Goal: Task Accomplishment & Management: Manage account settings

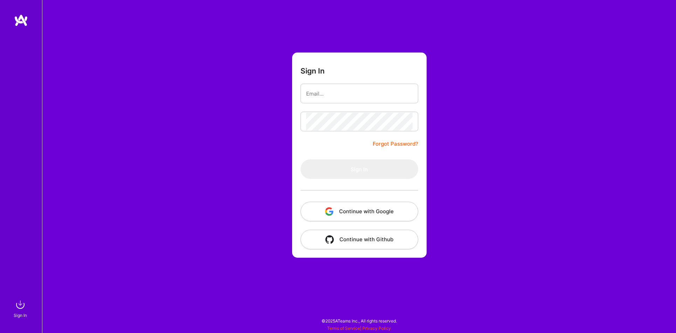
click at [367, 219] on button "Continue with Google" at bounding box center [360, 212] width 118 height 20
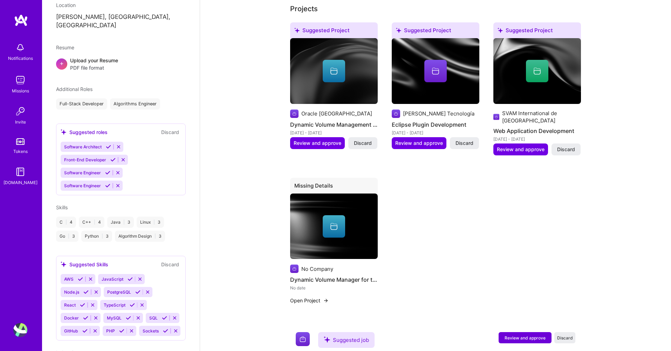
scroll to position [210, 0]
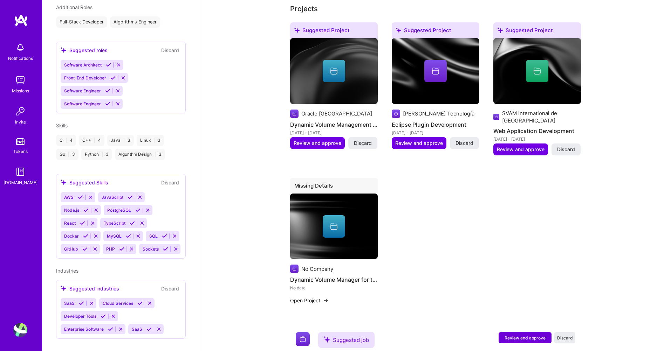
click at [120, 62] on icon at bounding box center [118, 64] width 5 height 5
click at [124, 62] on icon at bounding box center [122, 64] width 5 height 5
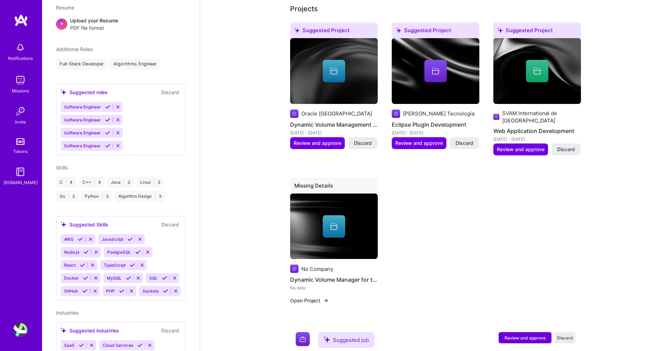
scroll to position [225, 0]
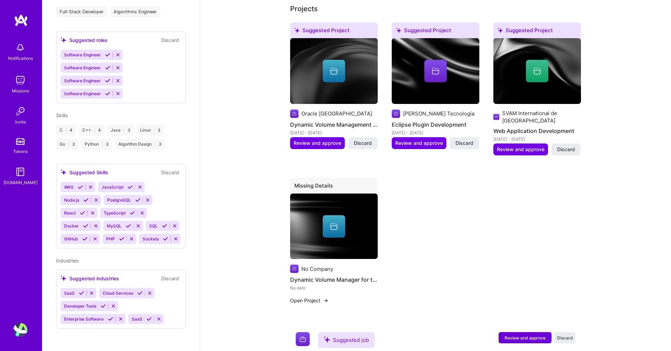
click at [73, 139] on div "Go | 3" at bounding box center [67, 144] width 22 height 11
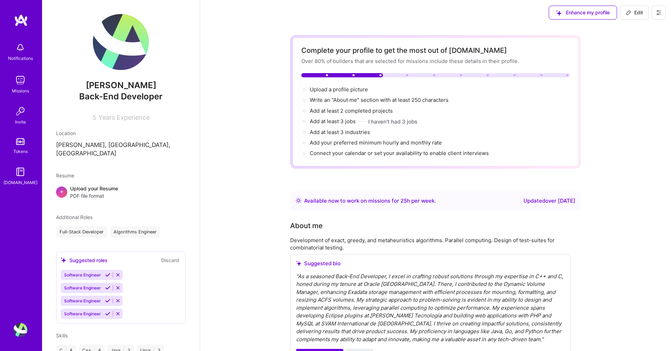
scroll to position [0, 0]
click at [628, 21] on button "Edit" at bounding box center [634, 14] width 29 height 14
select select "US"
select select "Right Now"
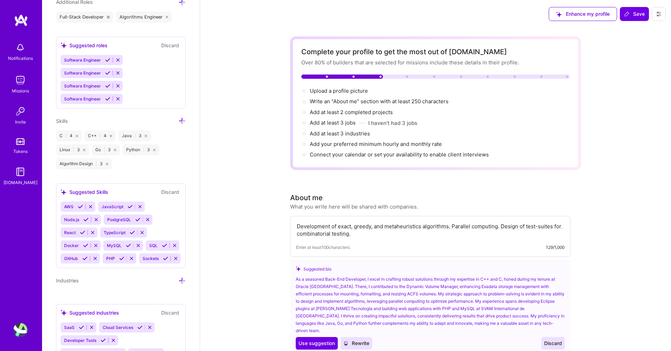
scroll to position [478, 0]
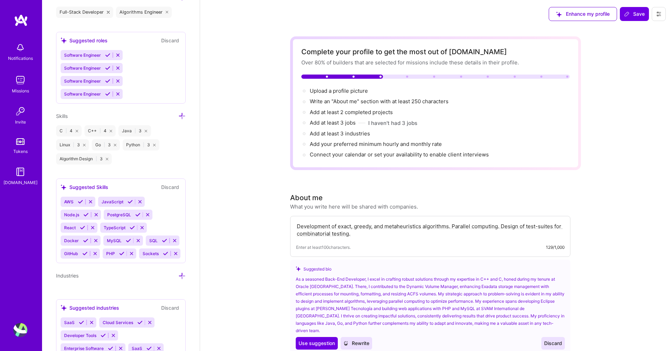
click at [109, 11] on icon at bounding box center [108, 12] width 3 height 3
click at [90, 53] on span "Software Engineer" at bounding box center [82, 55] width 37 height 5
click at [108, 57] on icon at bounding box center [107, 55] width 5 height 5
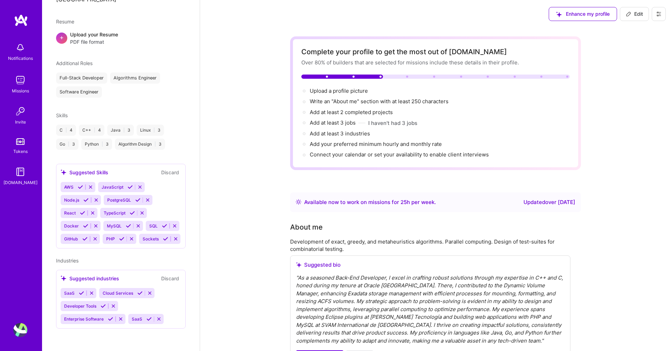
scroll to position [159, 0]
click at [632, 12] on span "Edit" at bounding box center [634, 14] width 17 height 7
select select "US"
select select "Right Now"
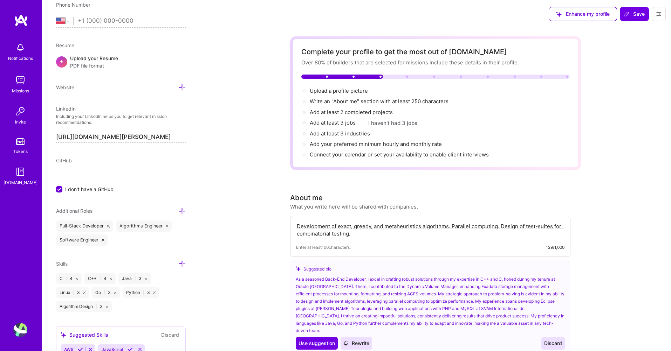
scroll to position [310, 0]
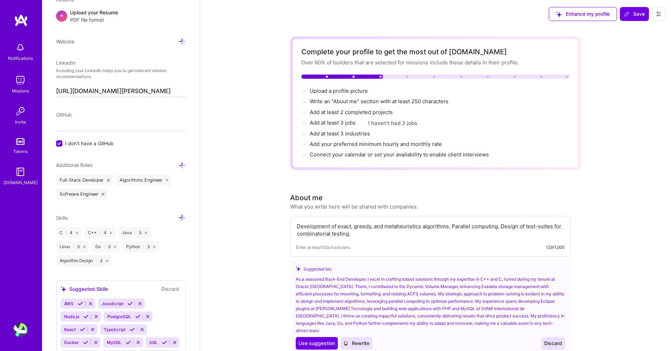
click at [108, 180] on icon at bounding box center [108, 180] width 3 height 3
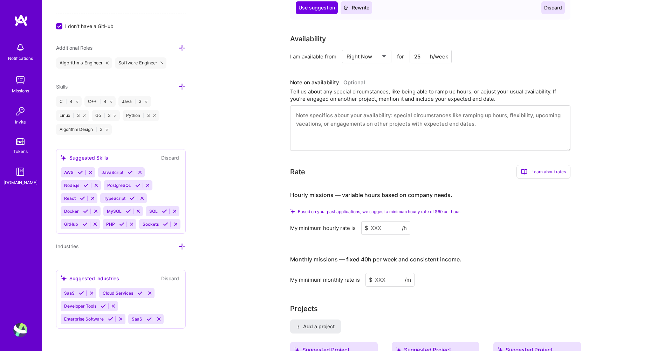
scroll to position [420, 0]
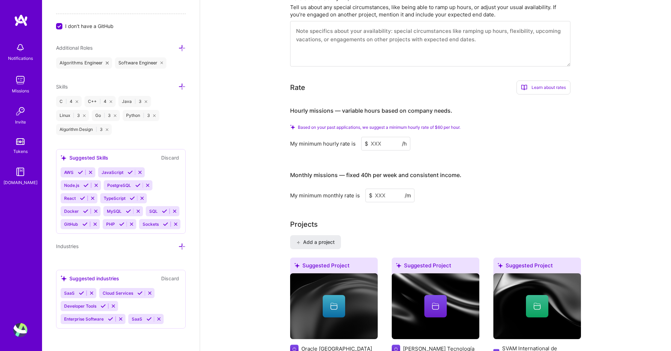
click at [116, 115] on icon at bounding box center [115, 116] width 2 height 2
click at [122, 115] on icon at bounding box center [123, 116] width 2 height 2
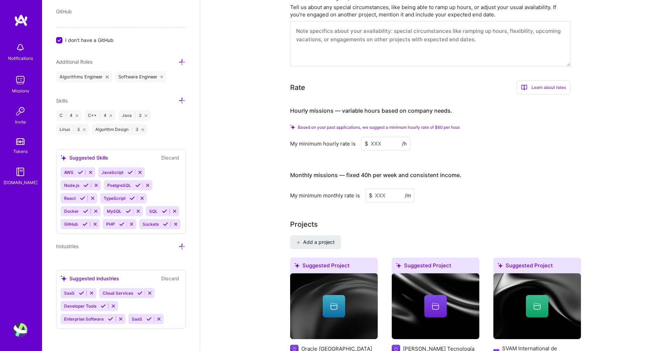
scroll to position [427, 0]
click at [178, 97] on icon at bounding box center [181, 100] width 7 height 7
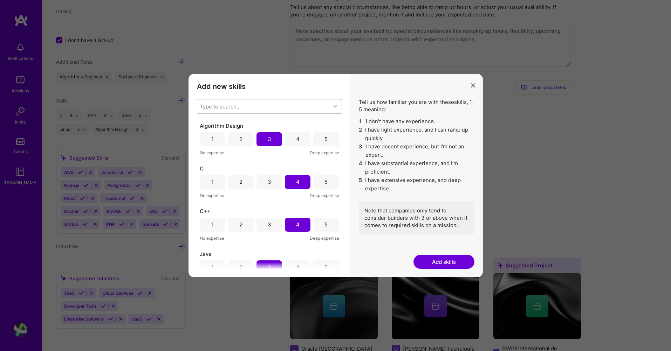
click at [242, 108] on div "Type to search..." at bounding box center [263, 106] width 133 height 14
type input "Pyt"
click at [229, 132] on div "Python" at bounding box center [269, 137] width 145 height 13
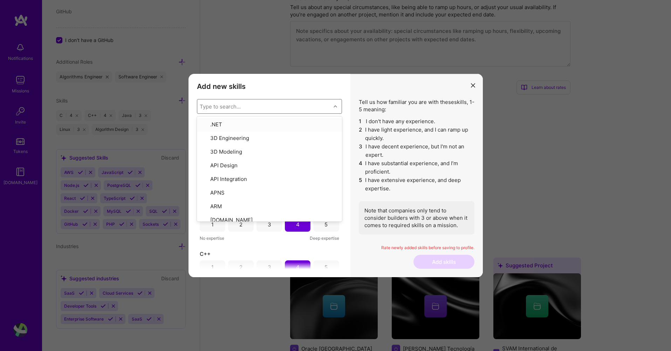
click at [222, 102] on div "Type to search..." at bounding box center [263, 106] width 133 height 14
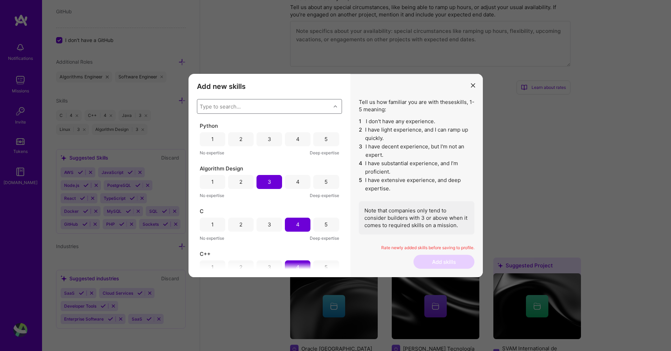
click at [217, 140] on div "1" at bounding box center [213, 139] width 26 height 14
click at [432, 262] on button "Add skills" at bounding box center [443, 262] width 61 height 14
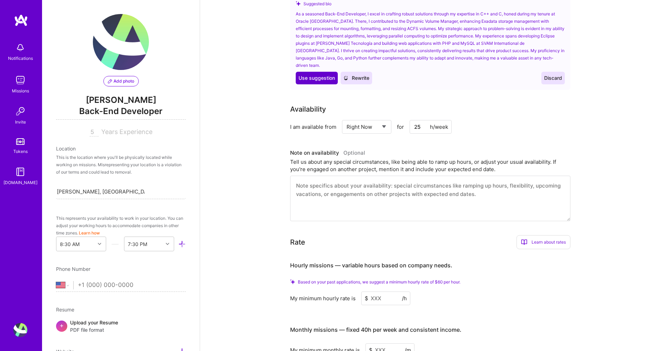
scroll to position [294, 0]
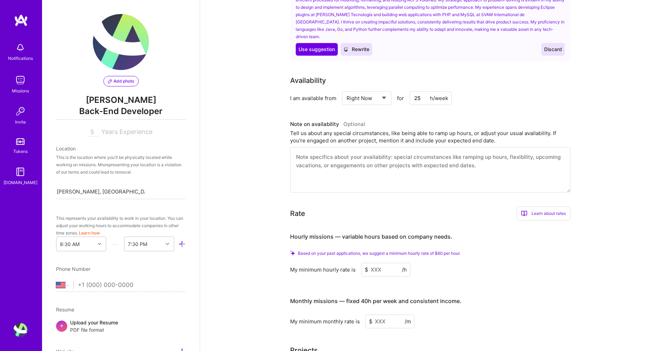
click at [421, 91] on input "25" at bounding box center [430, 98] width 42 height 14
click at [388, 91] on div "Select... Right Now Future Date Not Available" at bounding box center [366, 98] width 49 height 14
click at [385, 90] on select "Select... Right Now Future Date Not Available" at bounding box center [366, 98] width 40 height 18
click at [419, 95] on input "25" at bounding box center [430, 98] width 42 height 14
drag, startPoint x: 421, startPoint y: 94, endPoint x: 397, endPoint y: 92, distance: 23.8
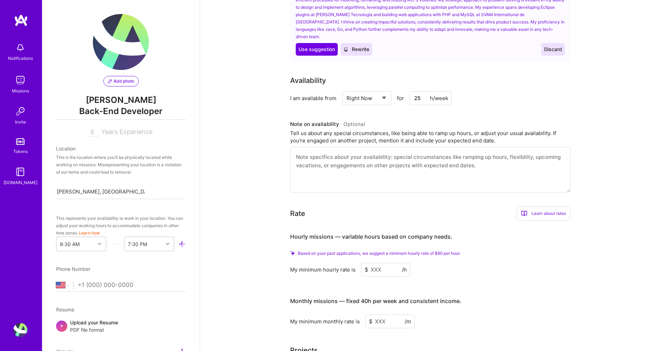
click at [397, 92] on div "Select... Right Now Future Date Not Available for 25 h/week" at bounding box center [397, 98] width 110 height 14
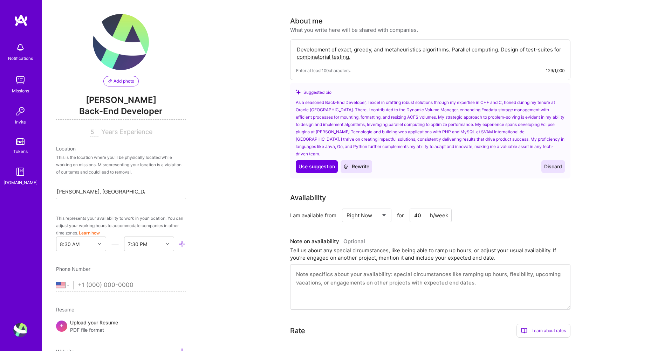
scroll to position [168, 0]
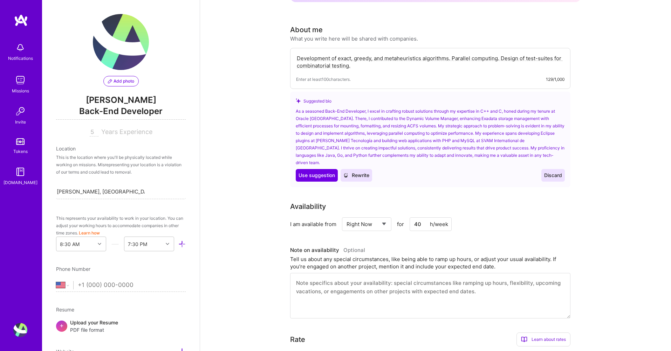
type input "40"
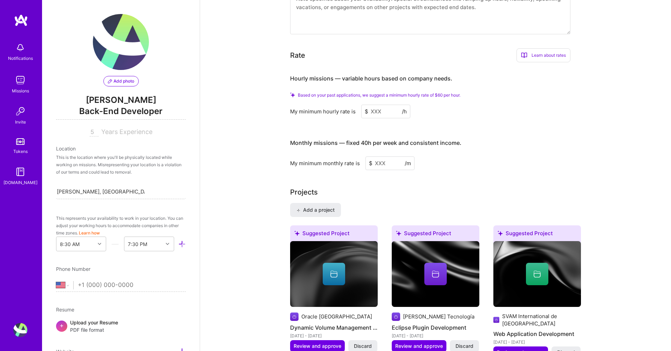
scroll to position [462, 0]
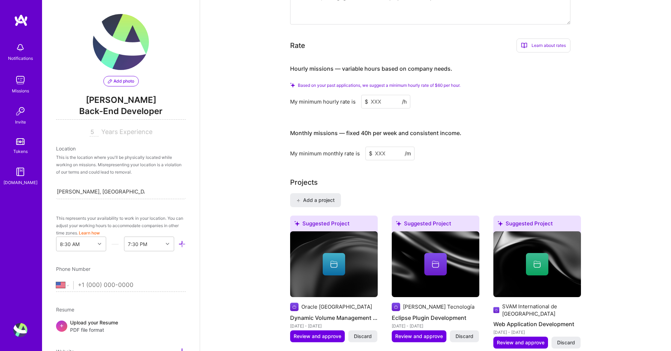
click at [373, 97] on input at bounding box center [385, 102] width 49 height 14
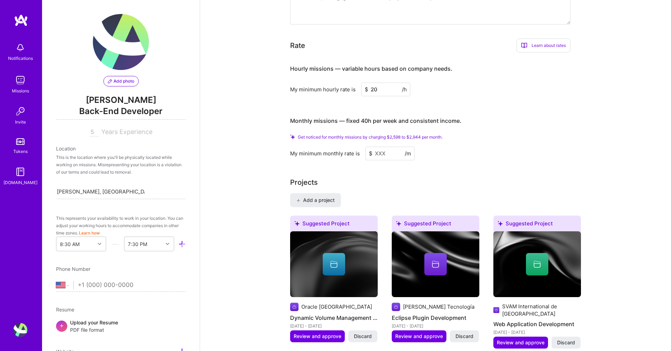
type input "20"
click at [400, 177] on div "Projects" at bounding box center [435, 182] width 291 height 11
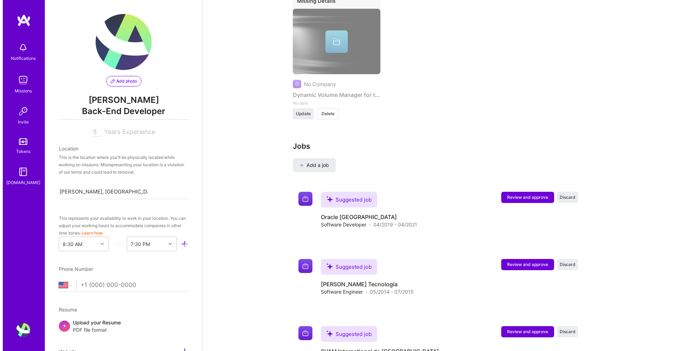
scroll to position [867, 0]
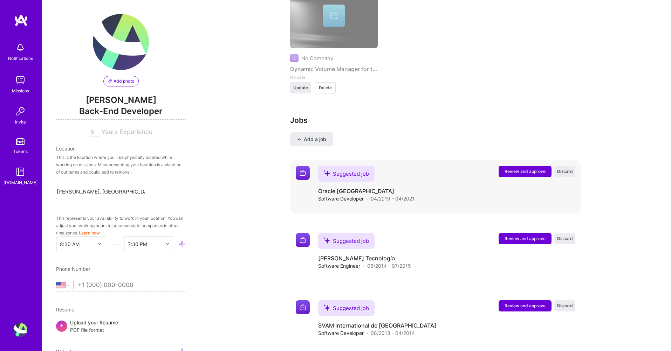
click at [335, 187] on h4 "Oracle [GEOGRAPHIC_DATA]" at bounding box center [366, 191] width 96 height 8
click at [302, 166] on img at bounding box center [303, 173] width 14 height 14
click at [524, 166] on button "Review and approve" at bounding box center [524, 171] width 53 height 11
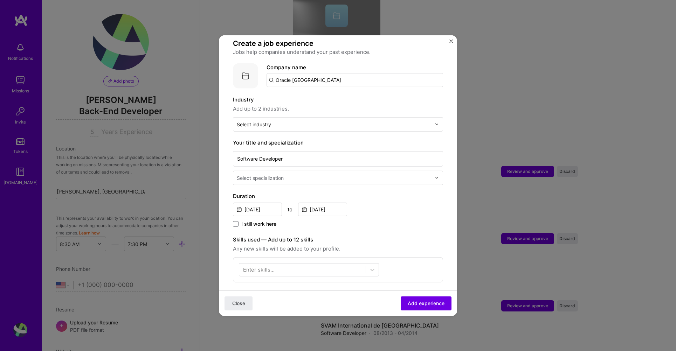
scroll to position [84, 0]
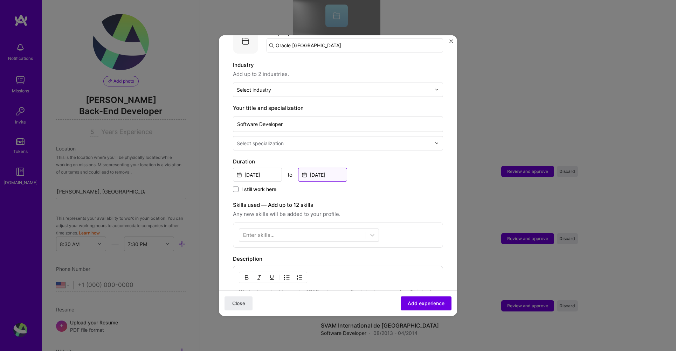
click at [320, 168] on input "[DATE]" at bounding box center [322, 175] width 49 height 14
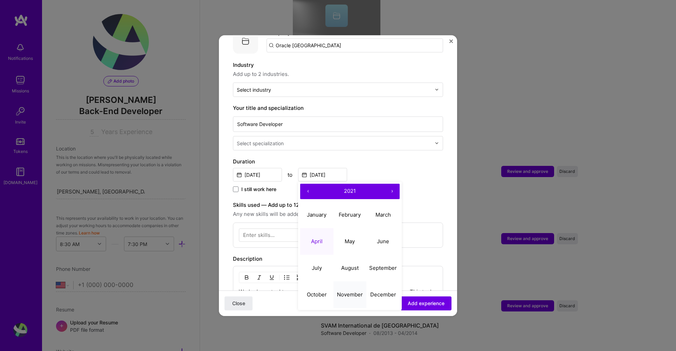
click at [343, 291] on abbr "November" at bounding box center [350, 294] width 26 height 7
type input "[DATE]"
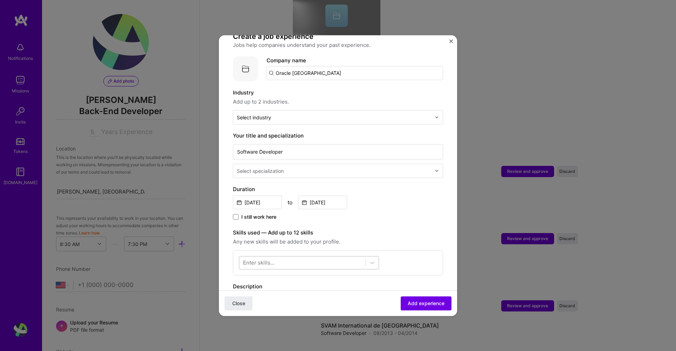
scroll to position [42, 0]
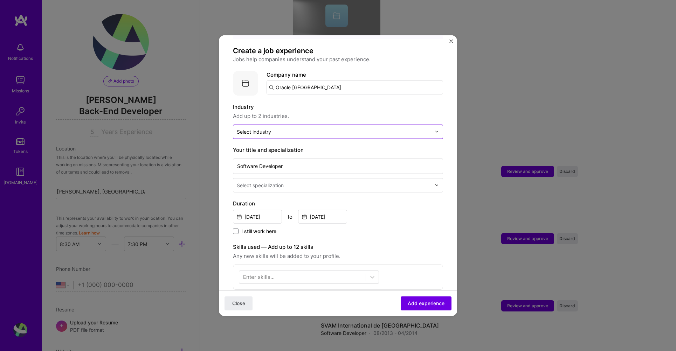
click at [269, 128] on div "Select industry 0" at bounding box center [254, 131] width 34 height 7
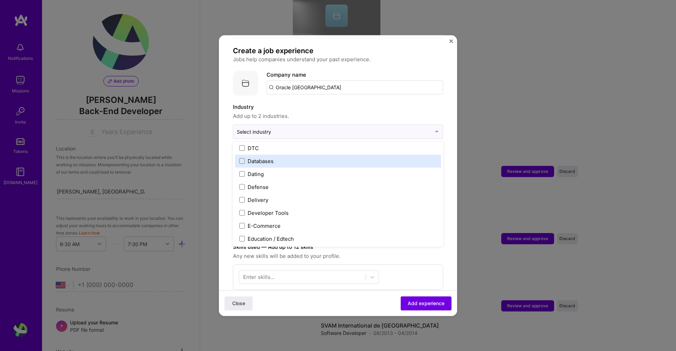
click at [280, 157] on label "Databases" at bounding box center [338, 160] width 198 height 7
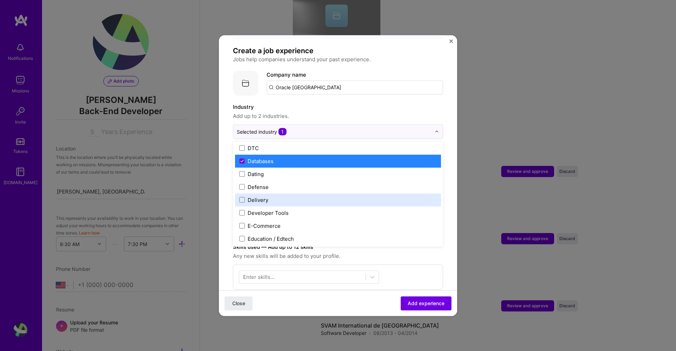
click at [451, 137] on form "Adding suggested job This job is suggested based on your LinkedIn, resume or [D…" at bounding box center [338, 278] width 238 height 542
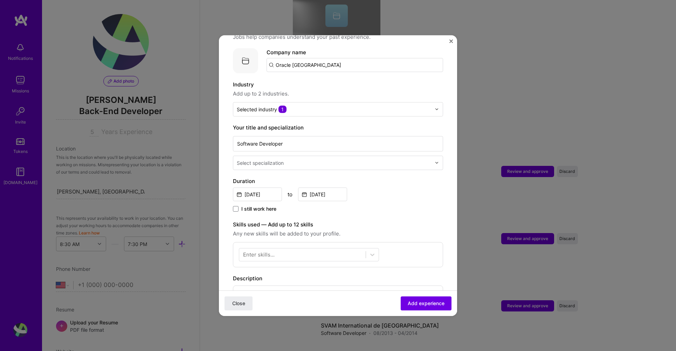
scroll to position [84, 0]
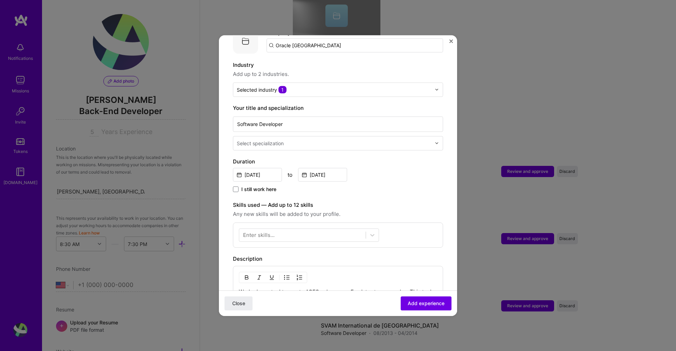
click at [290, 139] on input "text" at bounding box center [335, 142] width 196 height 7
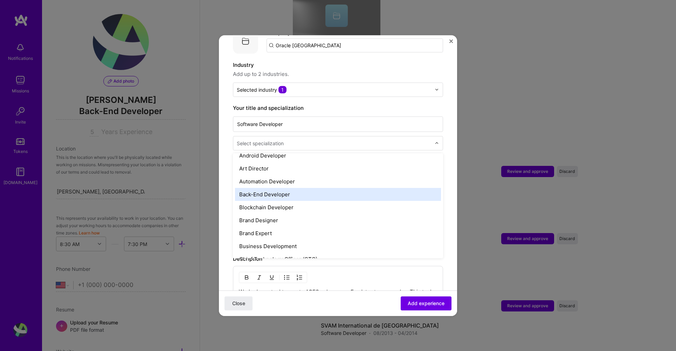
click at [280, 188] on div "Back-End Developer" at bounding box center [338, 194] width 206 height 13
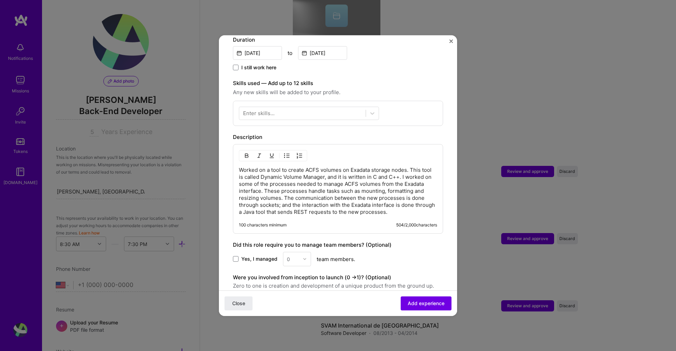
scroll to position [149, 0]
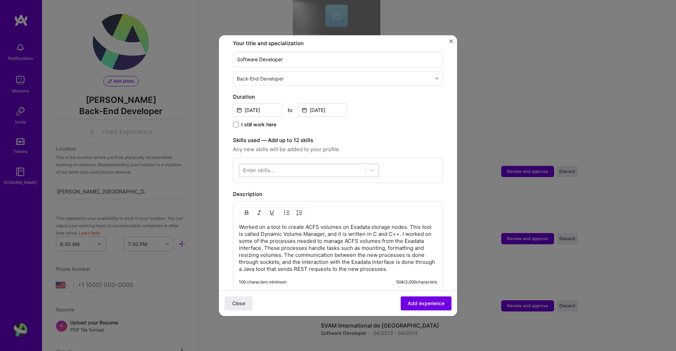
click at [299, 165] on div at bounding box center [302, 171] width 126 height 12
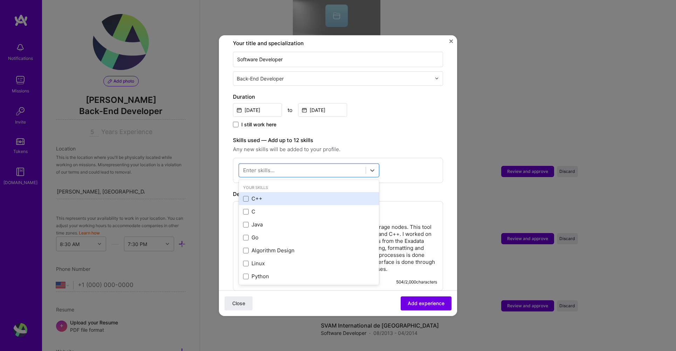
click at [244, 195] on div "C++" at bounding box center [309, 198] width 132 height 7
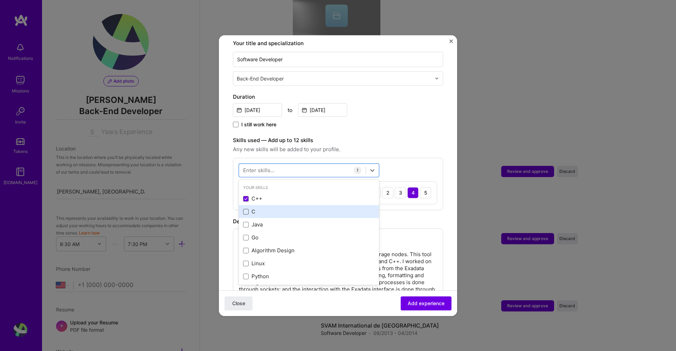
click at [248, 209] on span at bounding box center [246, 212] width 6 height 6
click at [0, 0] on input "checkbox" at bounding box center [0, 0] width 0 height 0
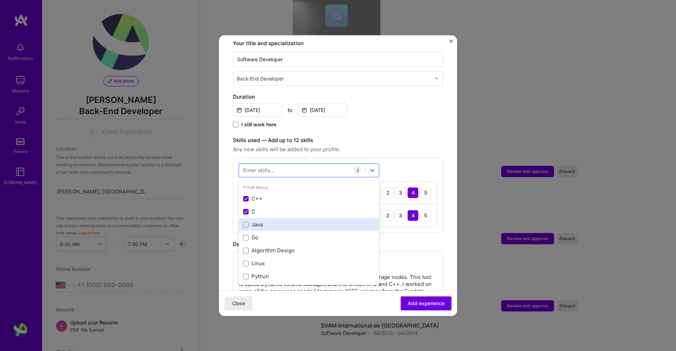
click at [247, 222] on div "Java" at bounding box center [309, 224] width 140 height 13
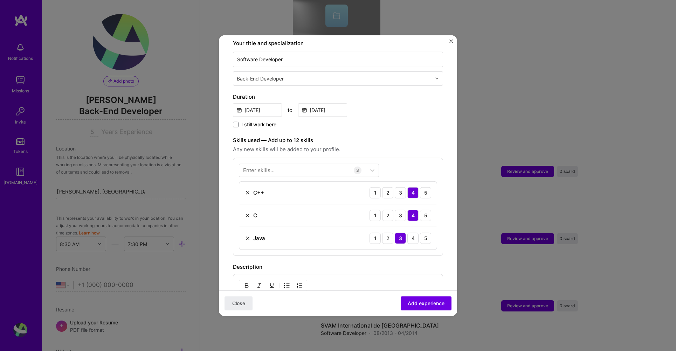
click at [426, 168] on div "Enter skills... 3 C++ 1 2 3 4 5 C 1 2 3 4 5 Java 1 2 3 4 5" at bounding box center [338, 207] width 210 height 98
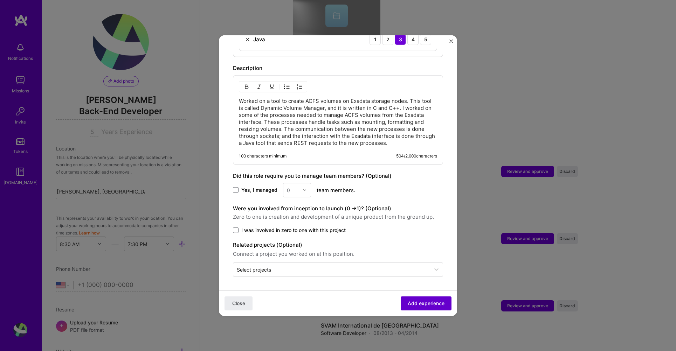
click at [414, 308] on button "Add experience" at bounding box center [426, 304] width 51 height 14
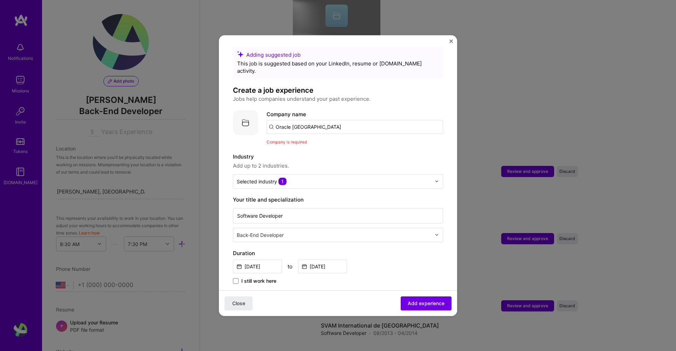
scroll to position [0, 0]
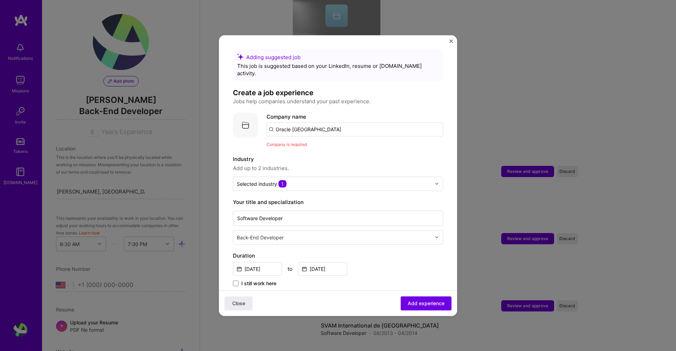
click at [316, 126] on input "Oracle [GEOGRAPHIC_DATA]" at bounding box center [355, 129] width 177 height 14
drag, startPoint x: 278, startPoint y: 119, endPoint x: 287, endPoint y: 130, distance: 13.2
click at [279, 122] on input "Oracle [GEOGRAPHIC_DATA]" at bounding box center [355, 129] width 177 height 14
click at [326, 122] on input "Oracle [GEOGRAPHIC_DATA]" at bounding box center [355, 129] width 177 height 14
click at [333, 124] on input "Oracle [GEOGRAPHIC_DATA]" at bounding box center [355, 129] width 177 height 14
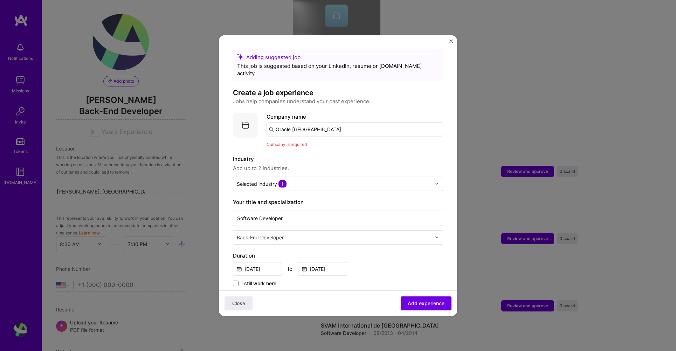
click at [299, 122] on input "Oracle [GEOGRAPHIC_DATA]" at bounding box center [355, 129] width 177 height 14
click at [246, 117] on img at bounding box center [245, 124] width 25 height 25
click at [420, 306] on span "Add experience" at bounding box center [426, 303] width 37 height 7
click at [292, 122] on input "Oracle [GEOGRAPHIC_DATA]" at bounding box center [355, 129] width 177 height 14
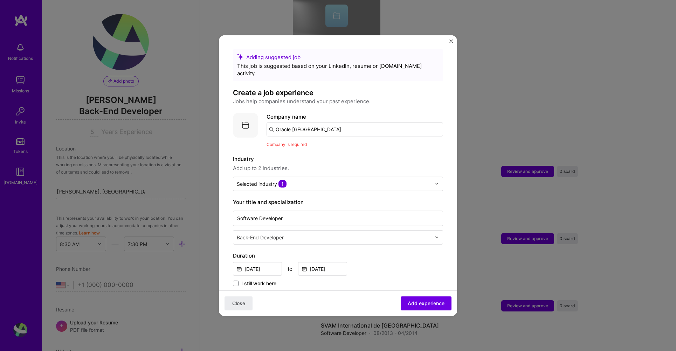
click at [292, 122] on input "Oracle [GEOGRAPHIC_DATA]" at bounding box center [355, 129] width 177 height 14
click at [294, 122] on input "Oracle [GEOGRAPHIC_DATA]" at bounding box center [355, 129] width 177 height 14
type input "Oracle"
click at [416, 305] on span "Add experience" at bounding box center [426, 303] width 37 height 7
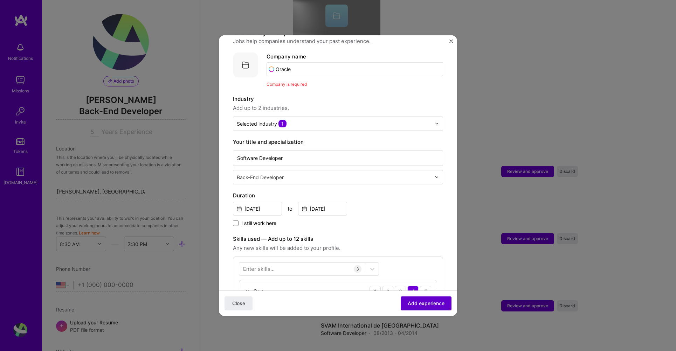
scroll to position [70, 0]
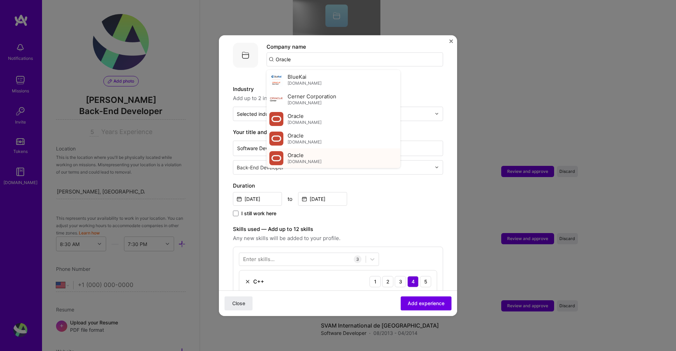
click at [298, 159] on span "[DOMAIN_NAME]" at bounding box center [305, 162] width 34 height 6
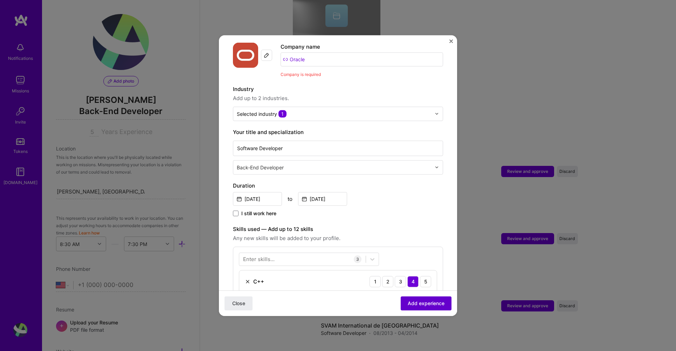
click at [421, 304] on span "Add experience" at bounding box center [426, 303] width 37 height 7
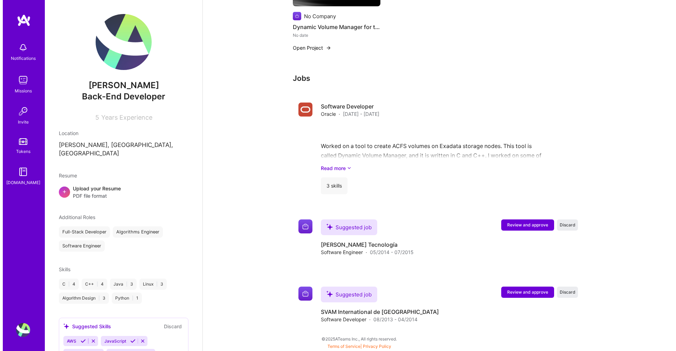
scroll to position [625, 0]
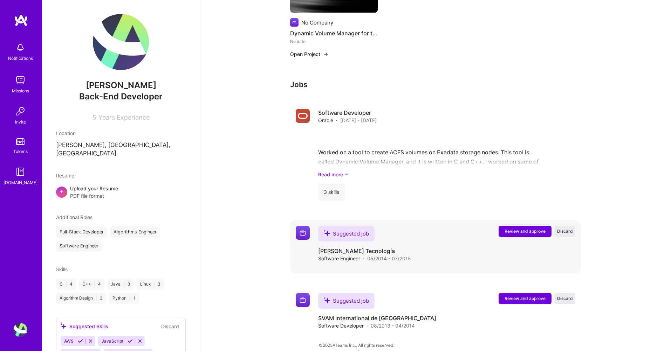
click at [510, 228] on span "Review and approve" at bounding box center [524, 231] width 41 height 6
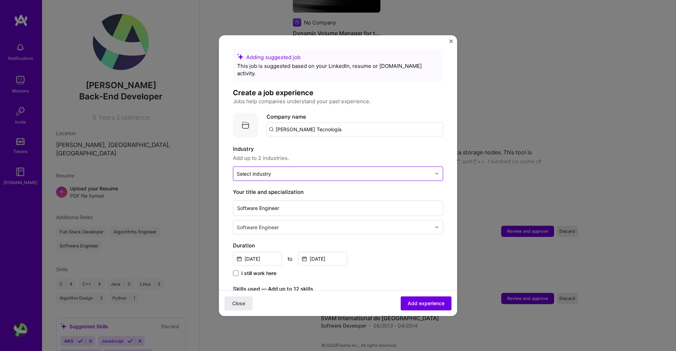
click at [293, 170] on input "text" at bounding box center [334, 173] width 194 height 7
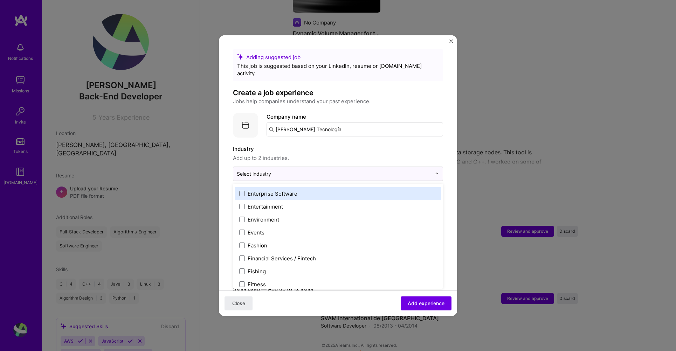
click at [293, 190] on div "Enterprise Software" at bounding box center [273, 193] width 50 height 7
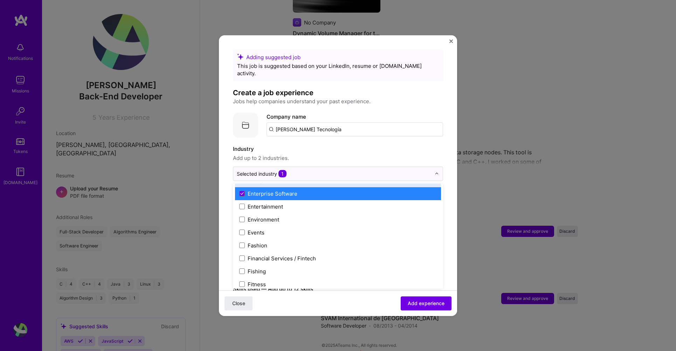
click at [450, 179] on form "Adding suggested job This job is suggested based on your LinkedIn, resume or [D…" at bounding box center [338, 299] width 238 height 500
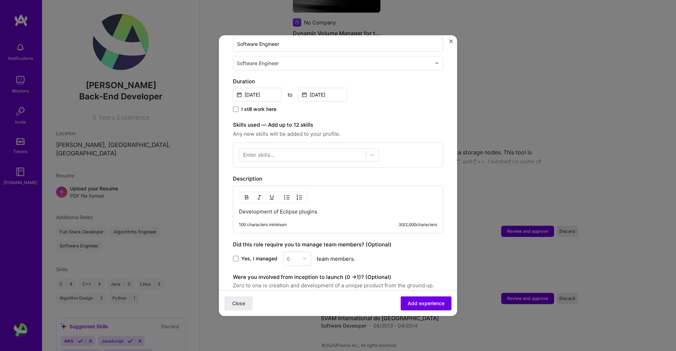
scroll to position [168, 0]
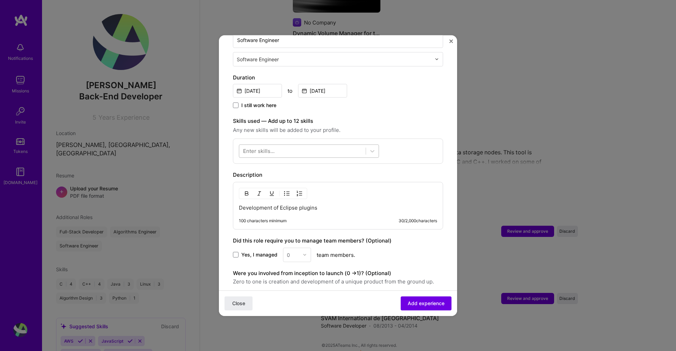
click at [276, 145] on div at bounding box center [302, 151] width 126 height 12
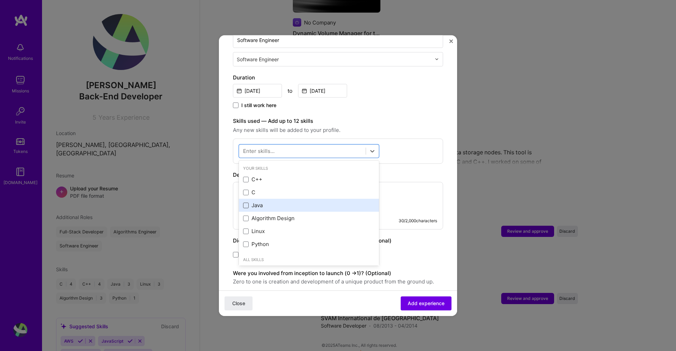
click at [246, 203] on span at bounding box center [246, 206] width 6 height 6
click at [0, 0] on input "checkbox" at bounding box center [0, 0] width 0 height 0
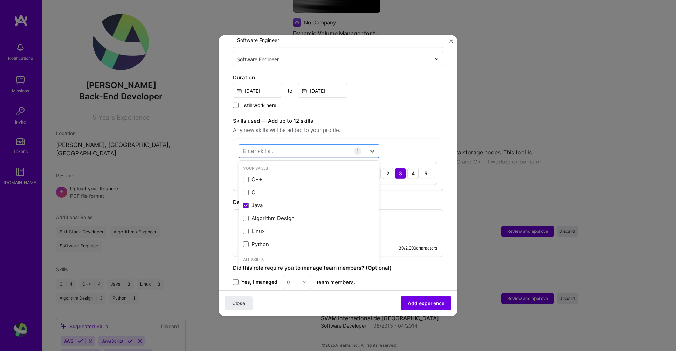
click at [405, 198] on div "Description" at bounding box center [338, 202] width 210 height 8
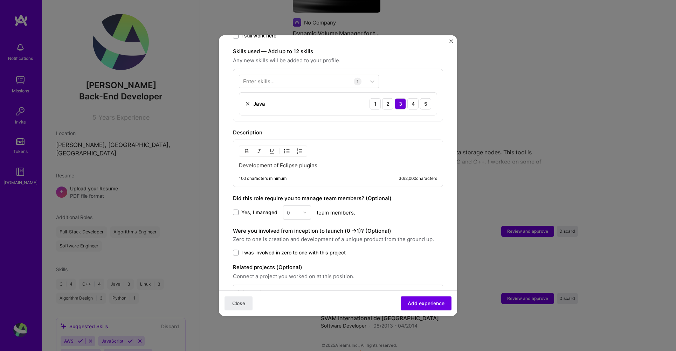
scroll to position [253, 0]
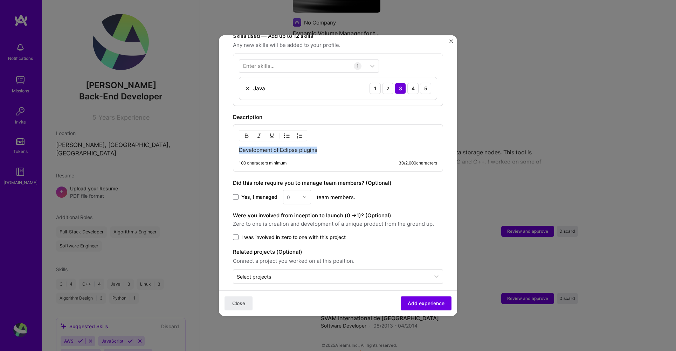
drag, startPoint x: 323, startPoint y: 144, endPoint x: 233, endPoint y: 136, distance: 90.7
click at [233, 136] on form "Adding suggested job This job is suggested based on your LinkedIn, resume or [D…" at bounding box center [338, 60] width 238 height 528
paste div
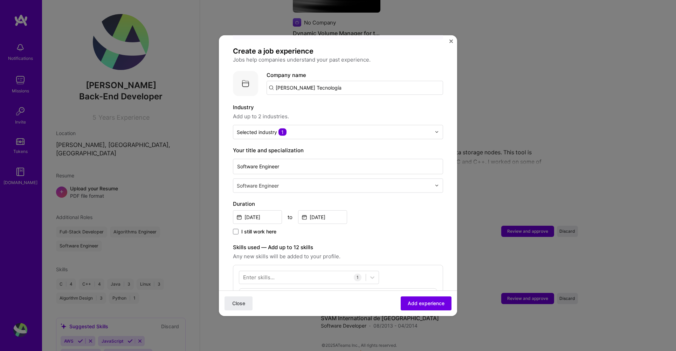
scroll to position [0, 0]
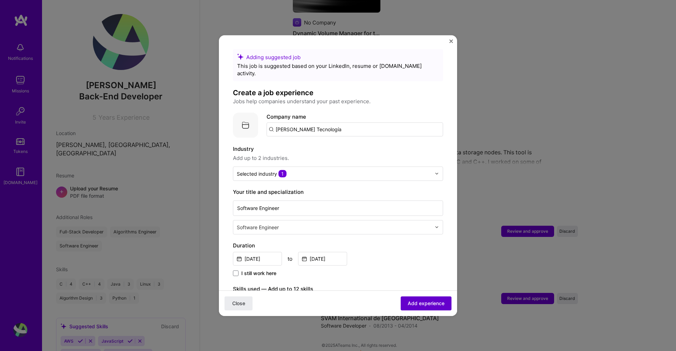
click at [422, 302] on span "Add experience" at bounding box center [426, 303] width 37 height 7
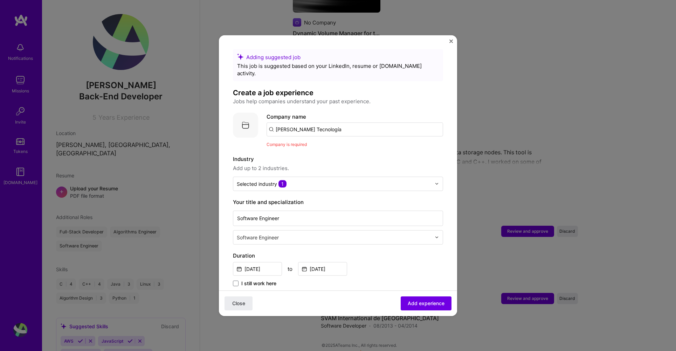
click at [244, 117] on img at bounding box center [245, 124] width 25 height 25
drag, startPoint x: 338, startPoint y: 126, endPoint x: 139, endPoint y: 99, distance: 200.8
click at [139, 99] on div "Adding suggested job This job is suggested based on your LinkedIn, resume or [D…" at bounding box center [338, 175] width 676 height 351
type input "[PERSON_NAME] Tecnologia"
click at [275, 145] on span "Add company" at bounding box center [286, 148] width 34 height 7
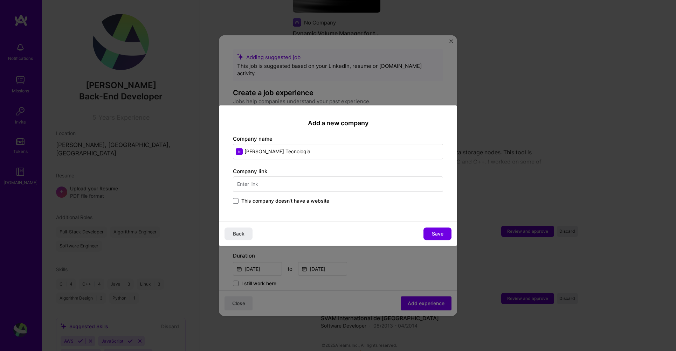
click at [281, 190] on input "text" at bounding box center [338, 184] width 210 height 15
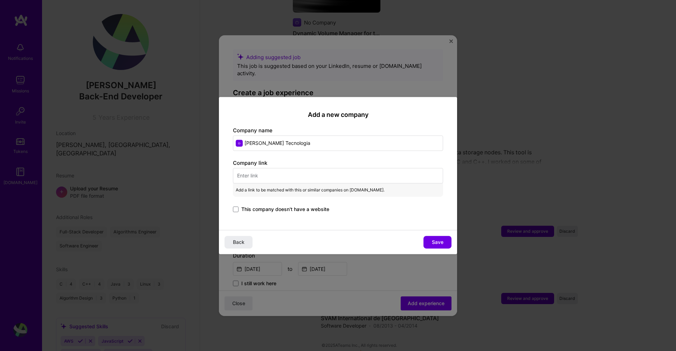
click at [290, 172] on input "text" at bounding box center [338, 175] width 210 height 15
paste input "[URL][DOMAIN_NAME]"
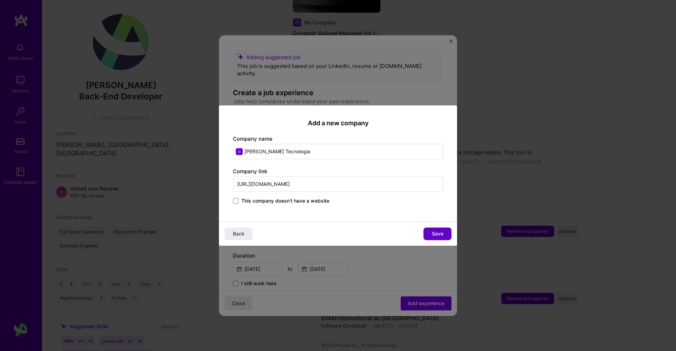
type input "[URL][DOMAIN_NAME]"
click at [447, 235] on button "Save" at bounding box center [437, 234] width 28 height 13
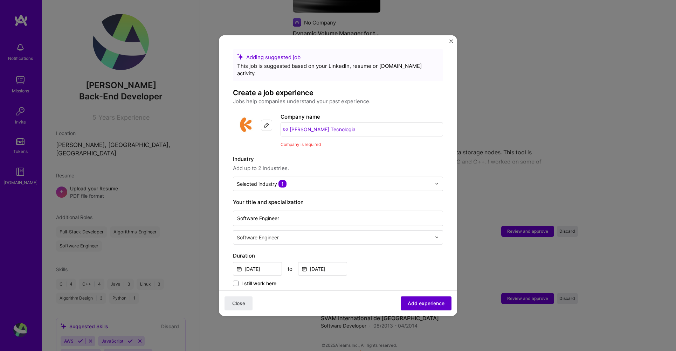
click at [419, 305] on span "Add experience" at bounding box center [426, 303] width 37 height 7
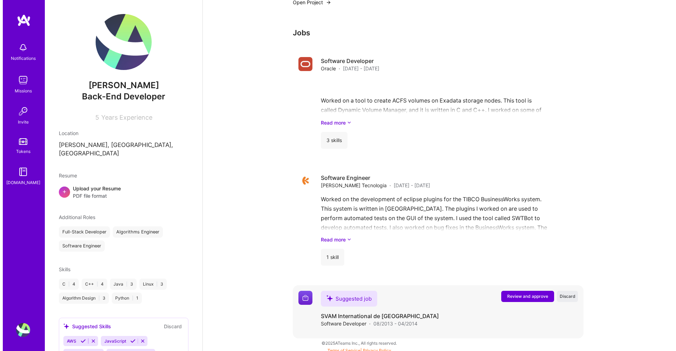
scroll to position [675, 0]
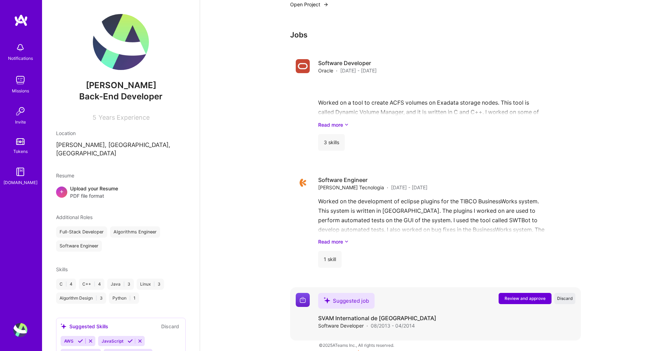
click at [354, 295] on div "Suggested job" at bounding box center [346, 301] width 56 height 16
click at [523, 296] on span "Review and approve" at bounding box center [524, 299] width 41 height 6
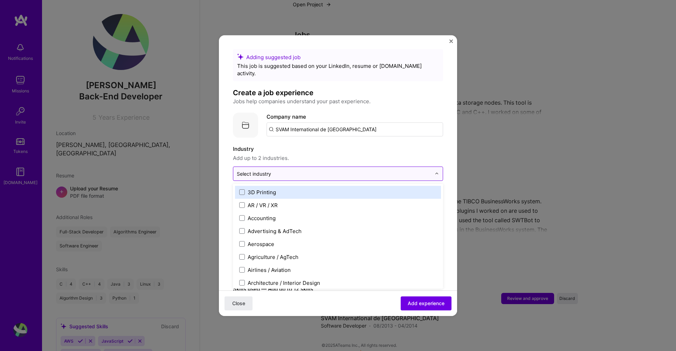
click at [303, 170] on input "text" at bounding box center [334, 173] width 194 height 7
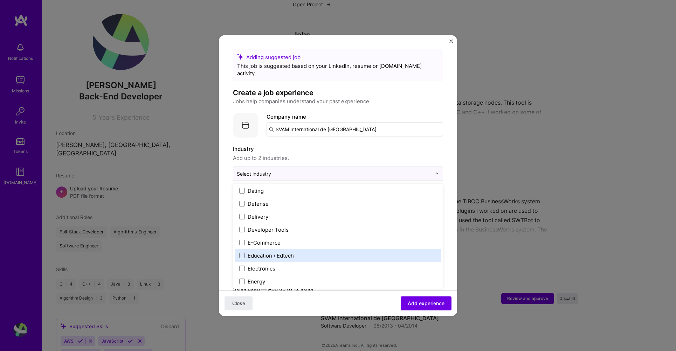
scroll to position [614, 0]
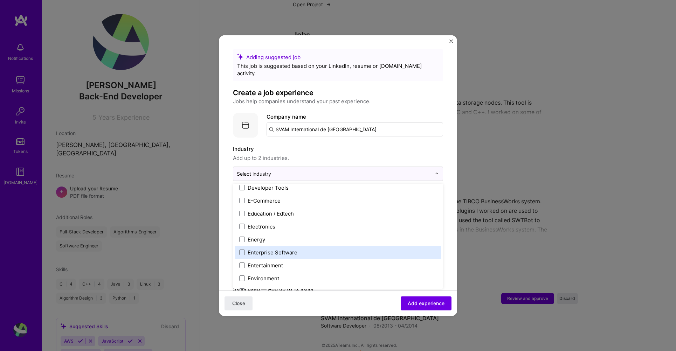
click at [295, 249] on div "Enterprise Software" at bounding box center [273, 252] width 50 height 7
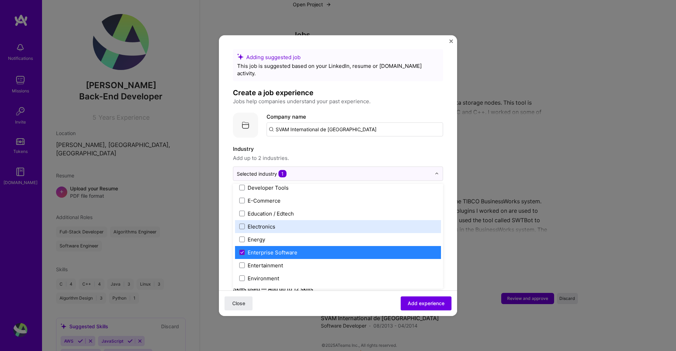
scroll to position [866, 0]
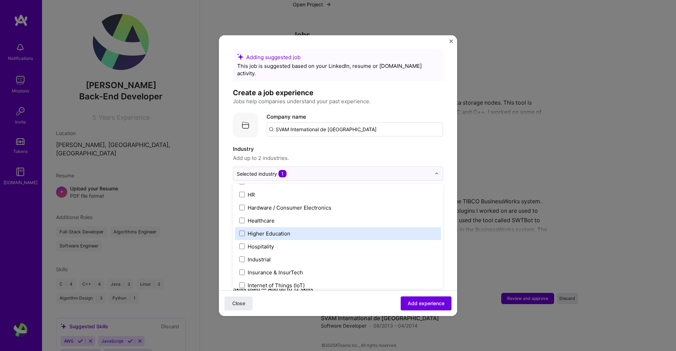
click at [450, 217] on form "Adding suggested job This job is suggested based on your LinkedIn, resume or [D…" at bounding box center [338, 299] width 238 height 500
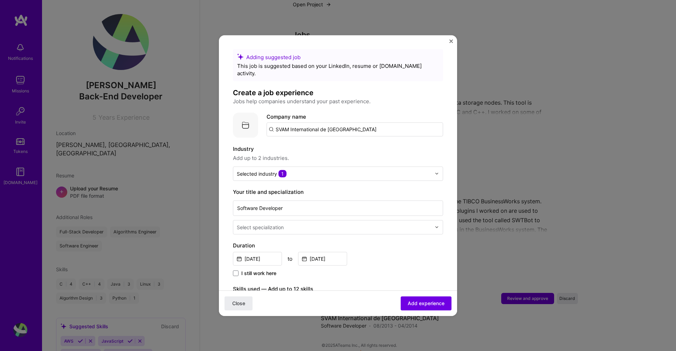
click at [274, 223] on div "Select specialization" at bounding box center [260, 226] width 47 height 7
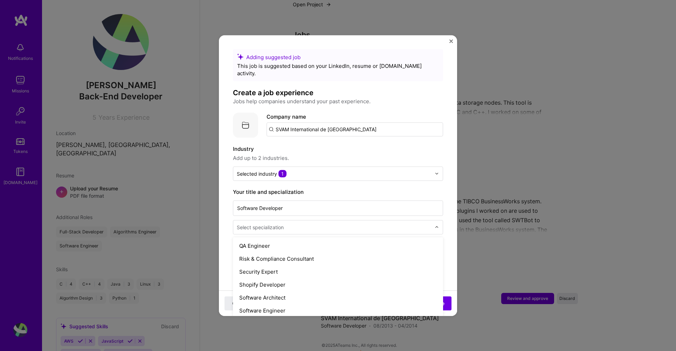
scroll to position [757, 0]
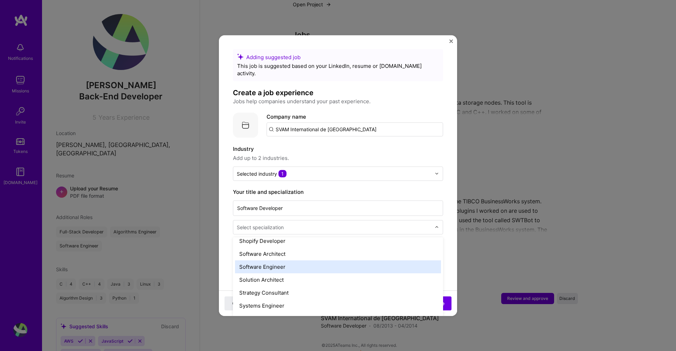
click at [291, 260] on div "Software Engineer" at bounding box center [338, 266] width 206 height 13
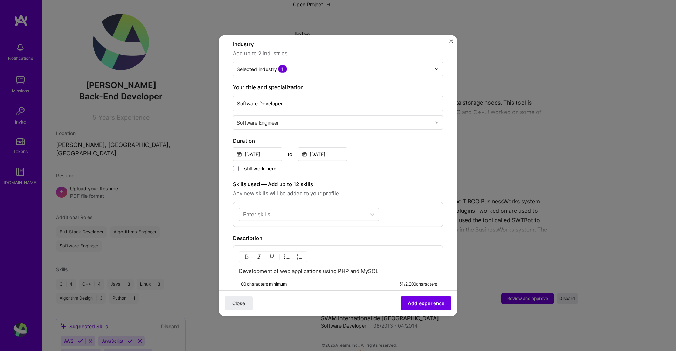
scroll to position [126, 0]
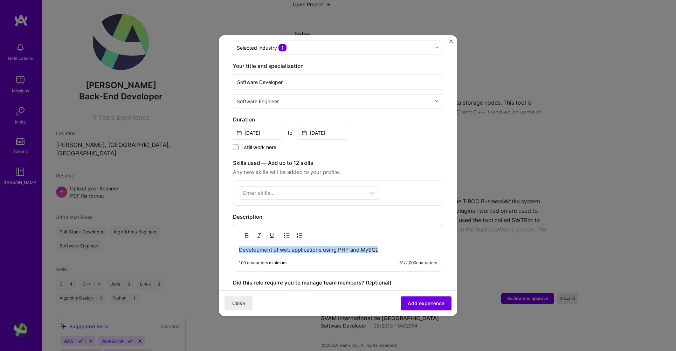
drag, startPoint x: 391, startPoint y: 243, endPoint x: 213, endPoint y: 227, distance: 179.4
click at [213, 227] on div "Adding suggested job This job is suggested based on your LinkedIn, resume or [D…" at bounding box center [338, 175] width 676 height 351
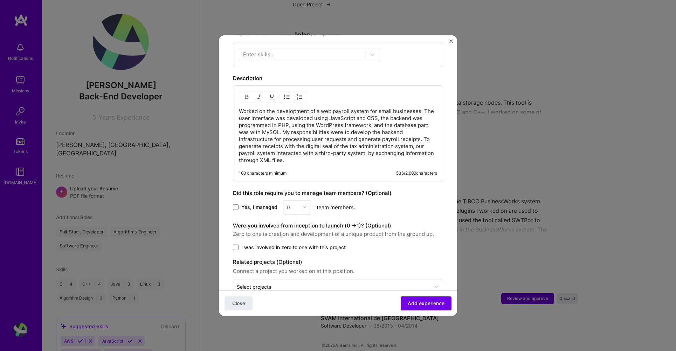
scroll to position [275, 0]
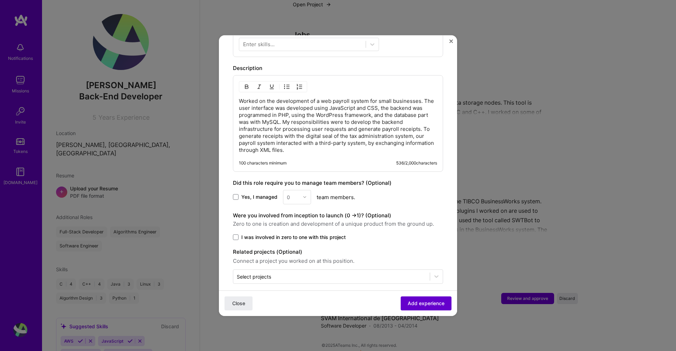
click at [418, 306] on span "Add experience" at bounding box center [426, 303] width 37 height 7
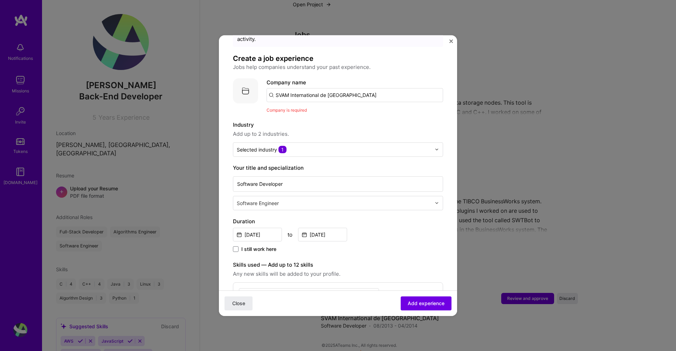
scroll to position [0, 0]
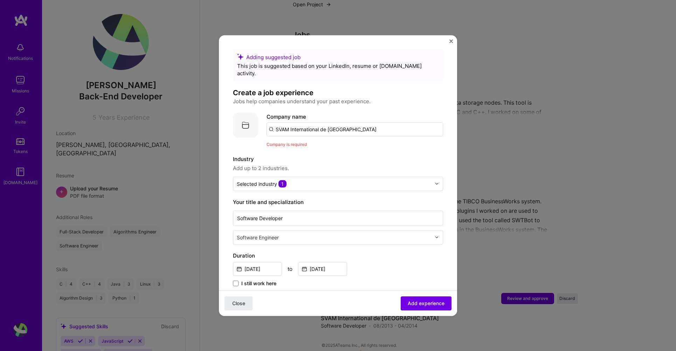
drag, startPoint x: 350, startPoint y: 123, endPoint x: 212, endPoint y: 103, distance: 139.8
click at [212, 103] on div "Adding suggested job This job is suggested based on your LinkedIn, resume or [D…" at bounding box center [338, 175] width 676 height 351
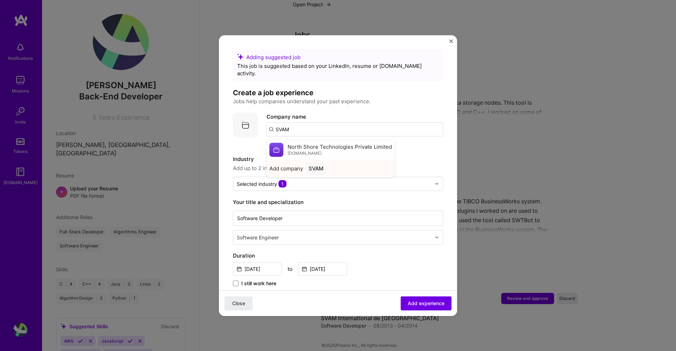
type input "SVAM"
click at [290, 165] on span "Add company" at bounding box center [286, 168] width 34 height 7
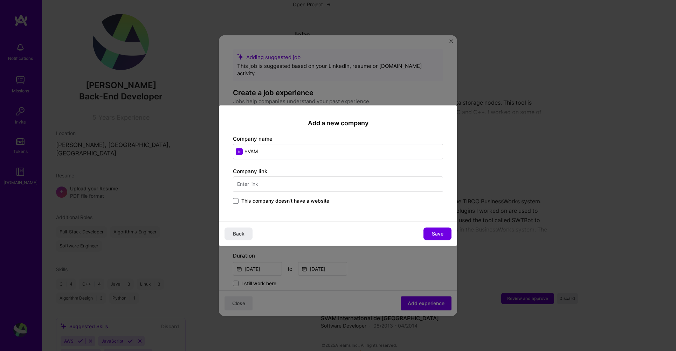
click at [266, 187] on input "text" at bounding box center [338, 184] width 210 height 15
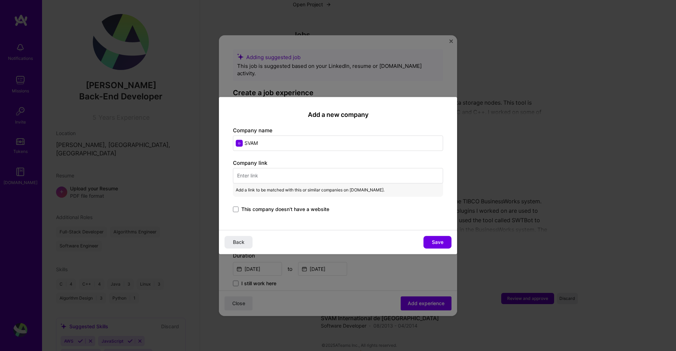
click at [280, 143] on input "SVAM" at bounding box center [338, 143] width 210 height 15
type input "SVAM International"
click at [248, 177] on input "text" at bounding box center [338, 175] width 210 height 15
paste input "[URL][DOMAIN_NAME]"
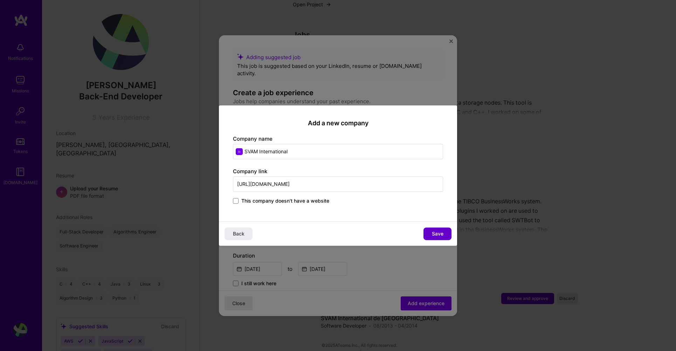
type input "[URL][DOMAIN_NAME]"
click at [432, 233] on span "Save" at bounding box center [438, 233] width 12 height 7
type input "SVAM International"
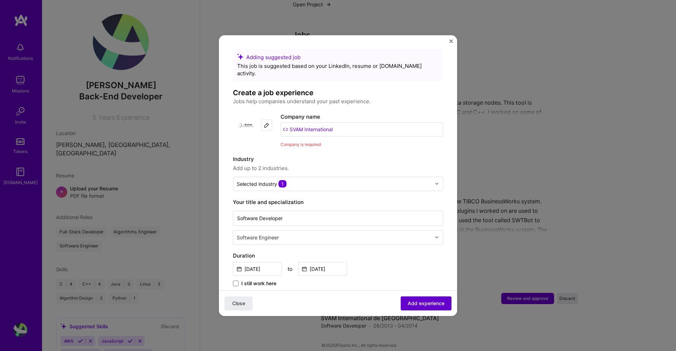
click at [414, 297] on button "Add experience" at bounding box center [426, 304] width 51 height 14
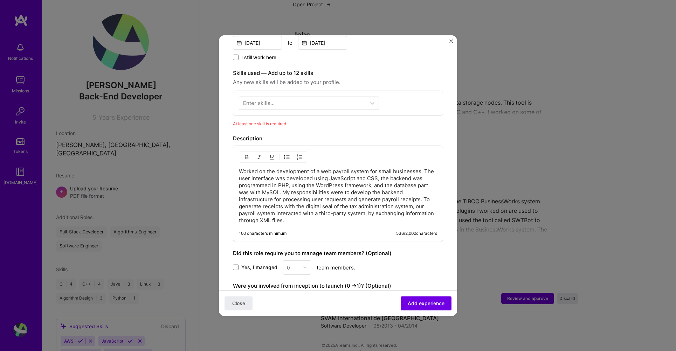
scroll to position [168, 0]
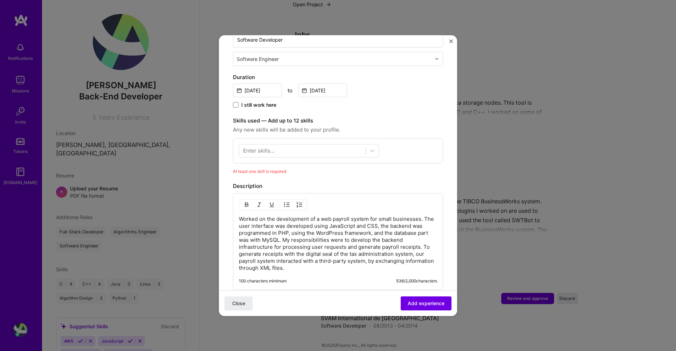
click at [270, 147] on div "Enter skills..." at bounding box center [259, 150] width 32 height 7
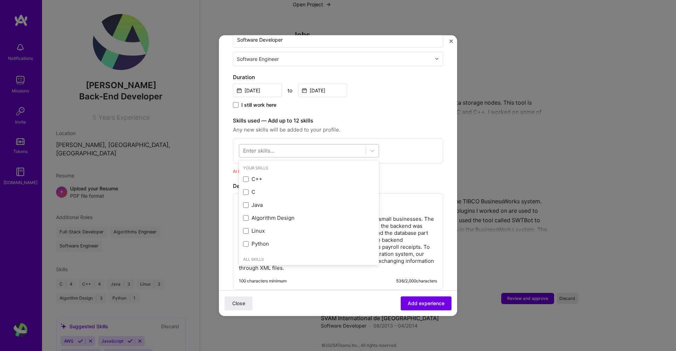
click at [287, 145] on div at bounding box center [302, 151] width 126 height 12
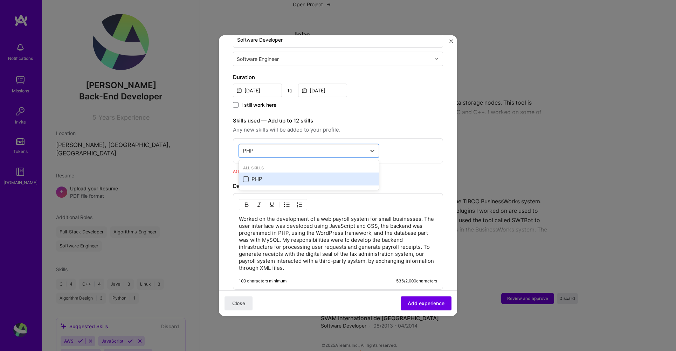
click at [246, 177] on span at bounding box center [246, 180] width 6 height 6
click at [0, 0] on input "checkbox" at bounding box center [0, 0] width 0 height 0
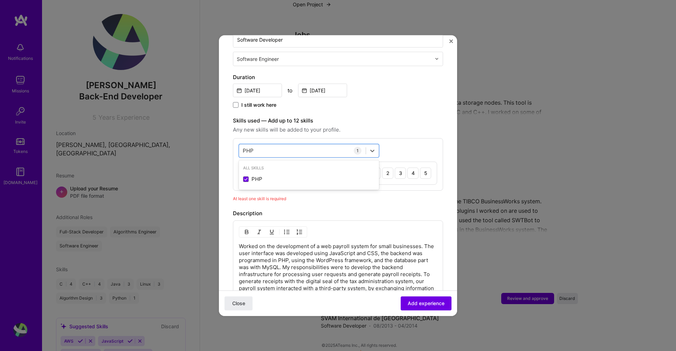
type input "PHP"
click at [433, 312] on div "Close Add experience" at bounding box center [338, 304] width 238 height 26
click at [434, 304] on span "Add experience" at bounding box center [426, 303] width 37 height 7
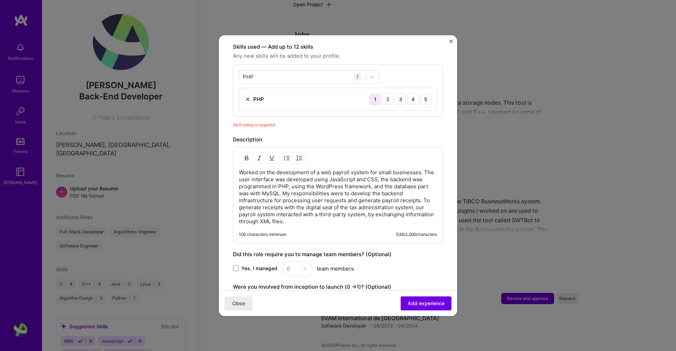
click at [370, 94] on div "1" at bounding box center [375, 99] width 11 height 11
click at [428, 302] on span "Add experience" at bounding box center [426, 303] width 37 height 7
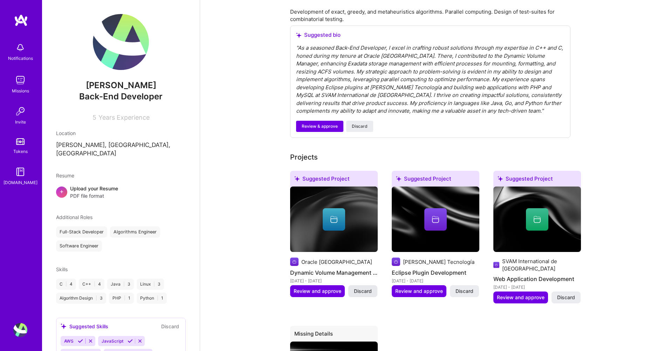
scroll to position [125, 0]
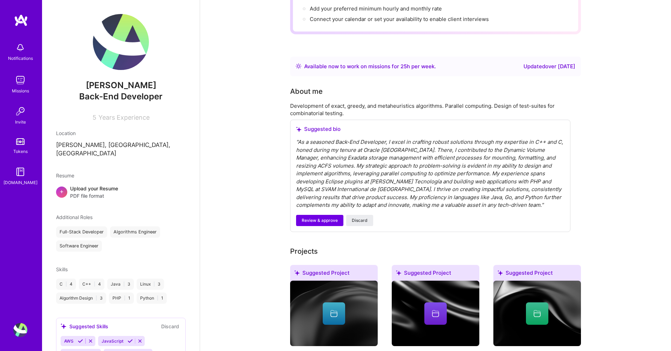
click at [414, 200] on div "" As a seasoned Back-End Developer, I excel in crafting robust solutions throug…" at bounding box center [430, 173] width 268 height 71
click at [395, 198] on div "" As a seasoned Back-End Developer, I excel in crafting robust solutions throug…" at bounding box center [430, 173] width 268 height 71
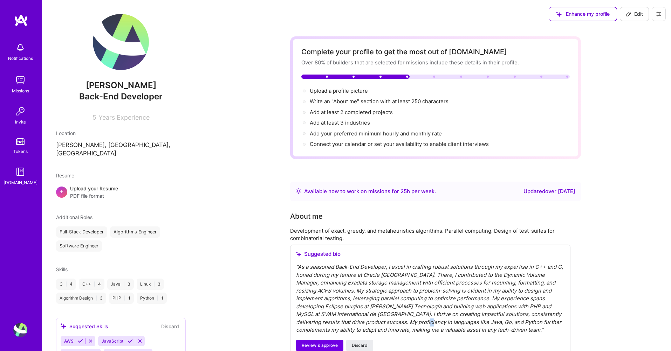
scroll to position [168, 0]
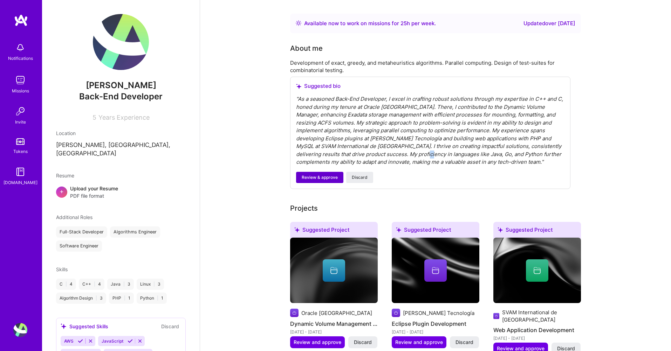
click at [327, 175] on span "Review & approve" at bounding box center [320, 177] width 36 height 6
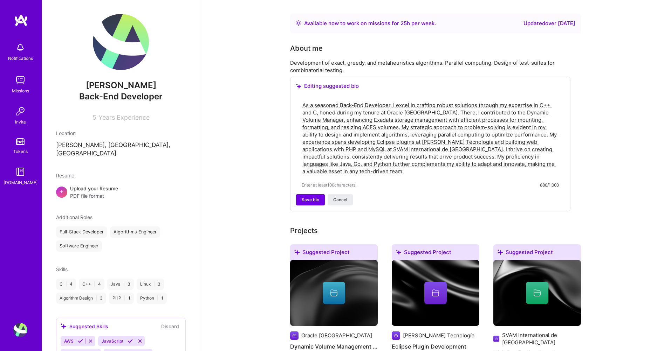
drag, startPoint x: 437, startPoint y: 149, endPoint x: 409, endPoint y: 178, distance: 40.9
click at [409, 178] on div "As a seasoned Back-End Developer, I excel in crafting robust solutions through …" at bounding box center [430, 144] width 268 height 99
click at [468, 156] on textarea "As a seasoned Back-End Developer, I excel in crafting robust solutions through …" at bounding box center [430, 138] width 257 height 75
type textarea "As a seasoned Back-End Developer, I excel in crafting robust solutions through …"
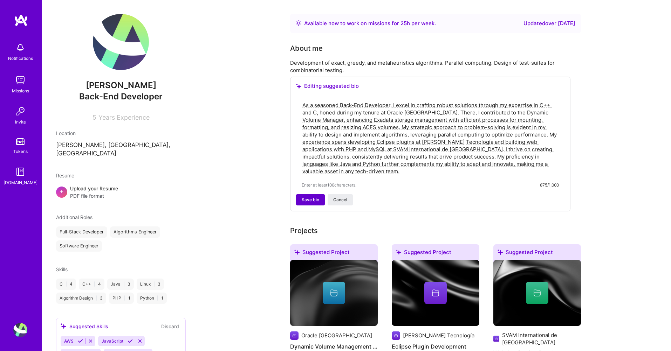
click at [314, 200] on span "Save bio" at bounding box center [311, 200] width 18 height 6
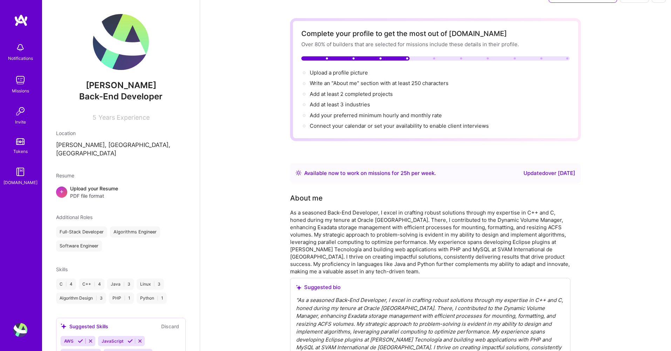
scroll to position [0, 0]
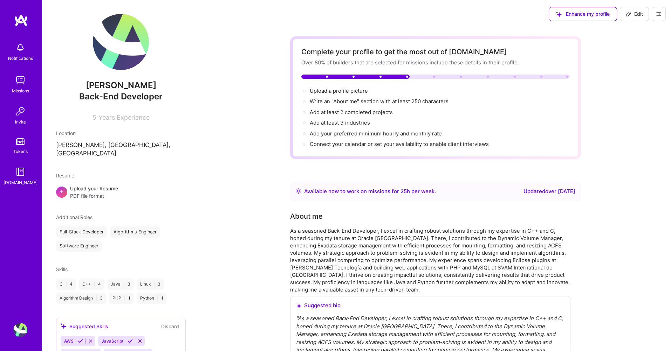
click at [58, 187] on div "+" at bounding box center [61, 192] width 11 height 11
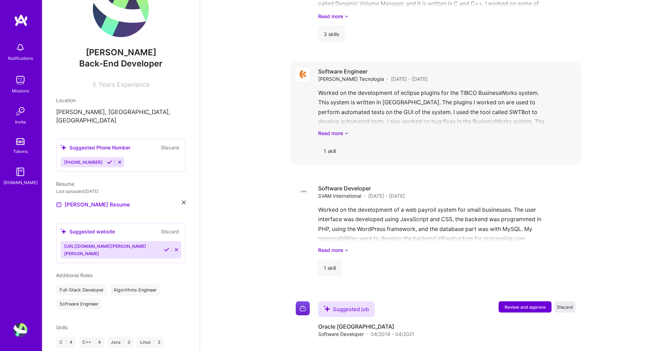
scroll to position [774, 0]
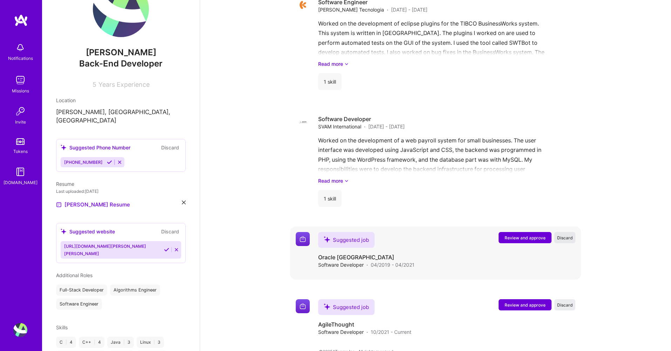
click at [567, 235] on span "Discard" at bounding box center [565, 238] width 16 height 6
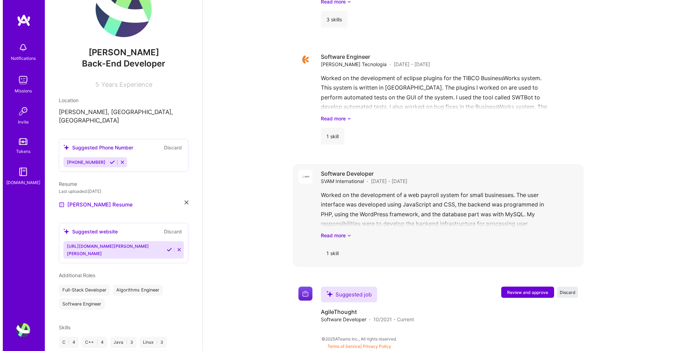
scroll to position [706, 0]
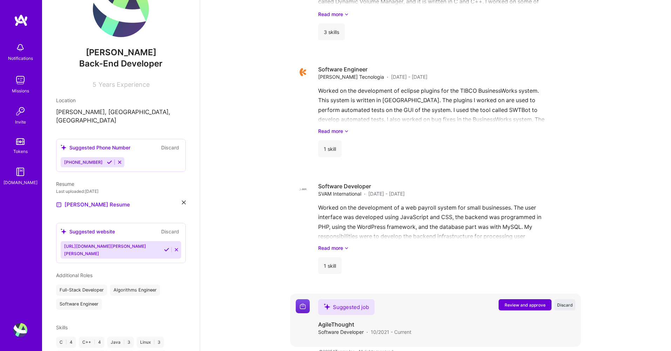
click at [512, 302] on span "Review and approve" at bounding box center [524, 305] width 41 height 6
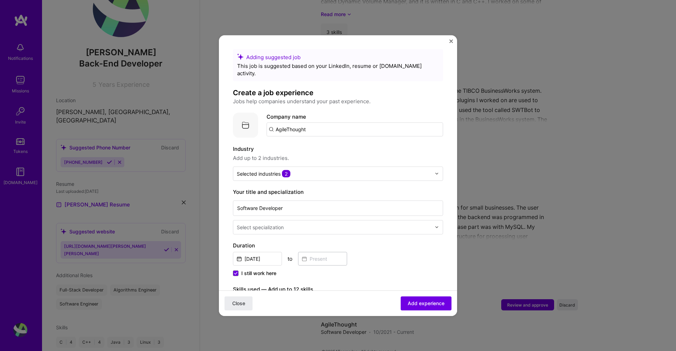
drag, startPoint x: 308, startPoint y: 124, endPoint x: 237, endPoint y: 98, distance: 76.0
click at [237, 98] on div "Adding suggested job This job is suggested based on your LinkedIn, resume or [D…" at bounding box center [338, 303] width 210 height 509
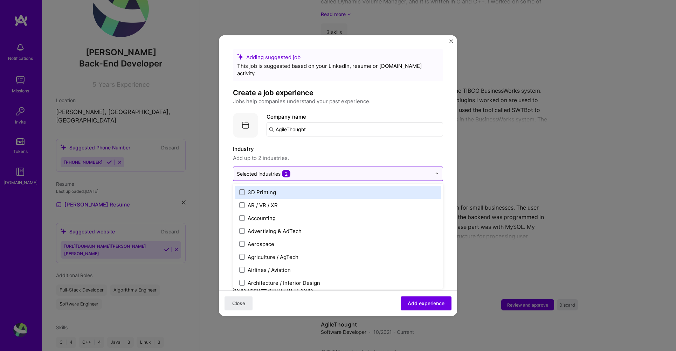
click at [274, 170] on div "Selected industries 2" at bounding box center [264, 173] width 54 height 7
click at [266, 170] on div "Selected industries 2" at bounding box center [264, 173] width 54 height 7
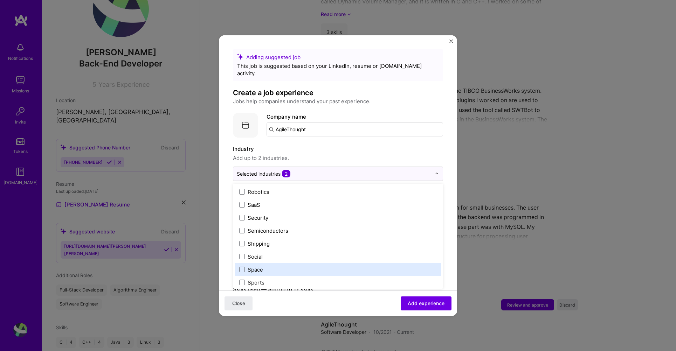
scroll to position [1454, 0]
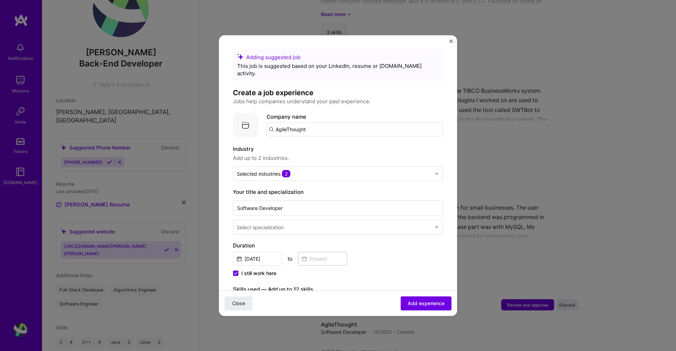
click at [473, 155] on div "Adding suggested job This job is suggested based on your LinkedIn, resume or [D…" at bounding box center [338, 175] width 676 height 351
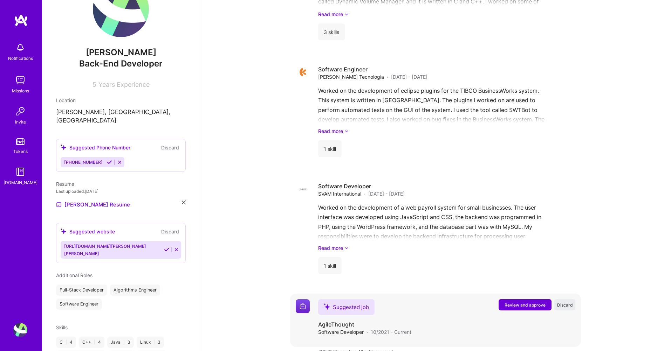
click at [533, 302] on span "Review and approve" at bounding box center [524, 305] width 41 height 6
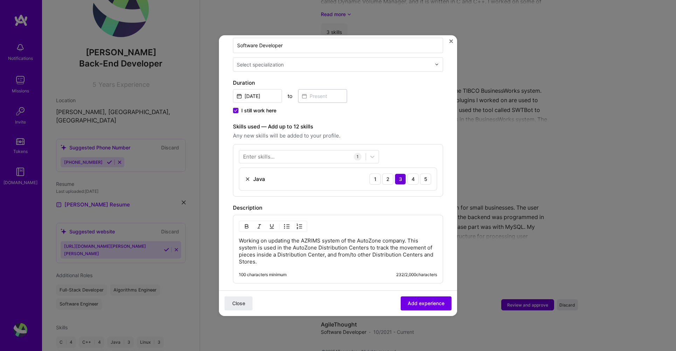
scroll to position [168, 0]
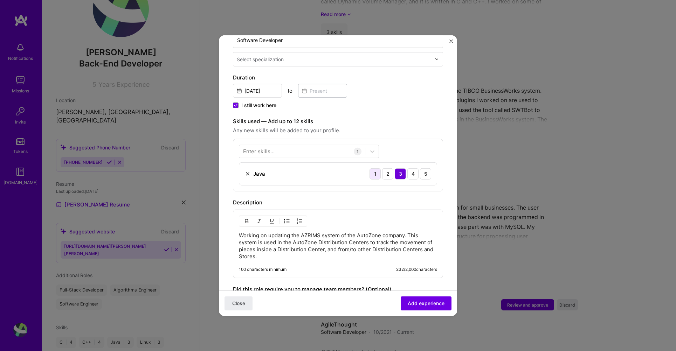
click at [371, 168] on div "1" at bounding box center [375, 173] width 11 height 11
click at [302, 146] on div at bounding box center [302, 152] width 126 height 12
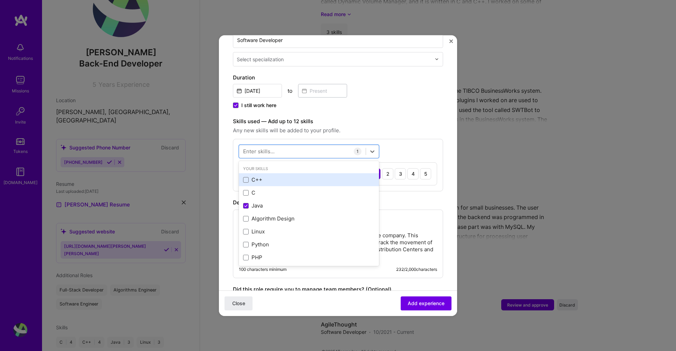
click at [254, 173] on div "C++" at bounding box center [309, 179] width 140 height 13
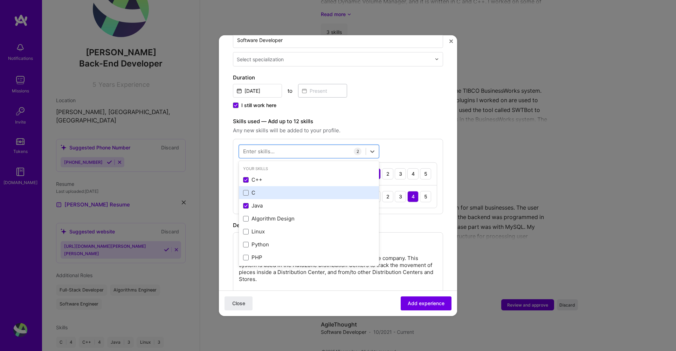
click at [250, 189] on div "C" at bounding box center [309, 192] width 132 height 7
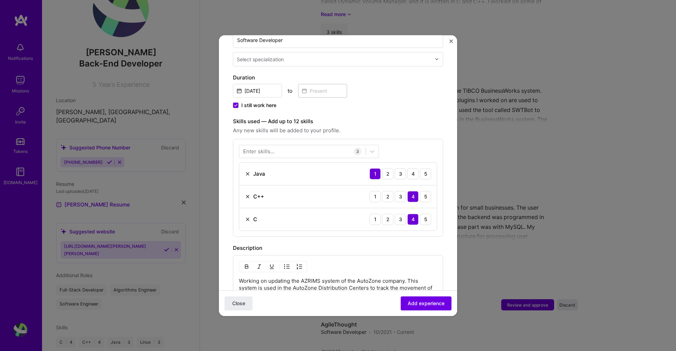
click at [398, 145] on div "Enter skills... 3 Java 1 2 3 4 5 C++ 1 2 3 4 5 C 1 2 3 4 5" at bounding box center [338, 188] width 210 height 98
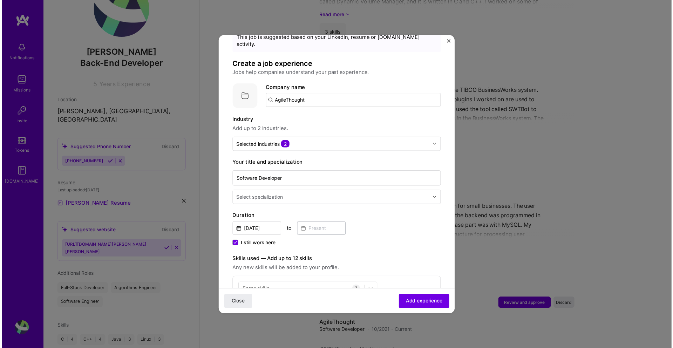
scroll to position [0, 0]
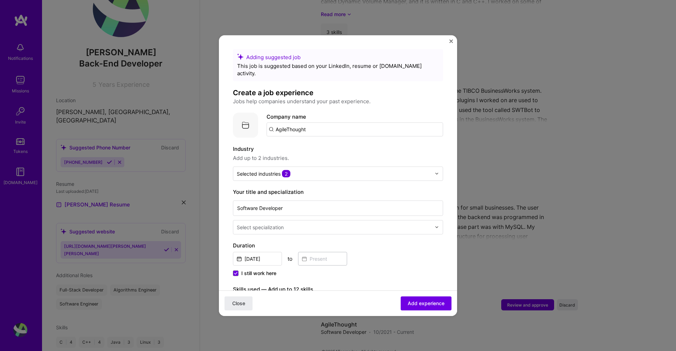
drag, startPoint x: 313, startPoint y: 122, endPoint x: 263, endPoint y: 113, distance: 50.6
click at [263, 113] on div "Company logo Company name AgileThought" at bounding box center [338, 124] width 210 height 25
type input "A"
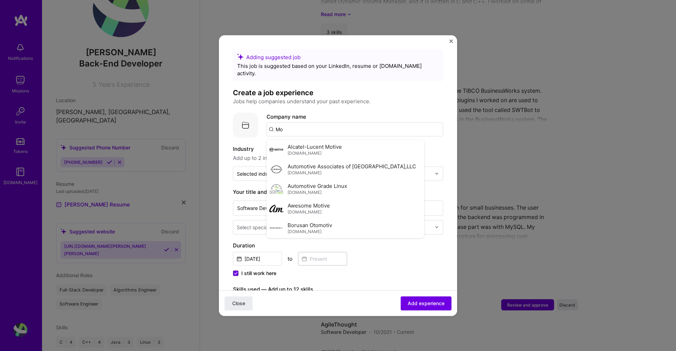
type input "M"
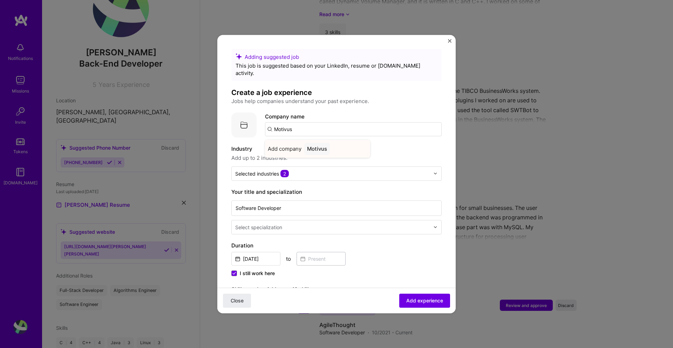
type input "Motivus"
click at [282, 145] on span "Add company" at bounding box center [285, 148] width 34 height 7
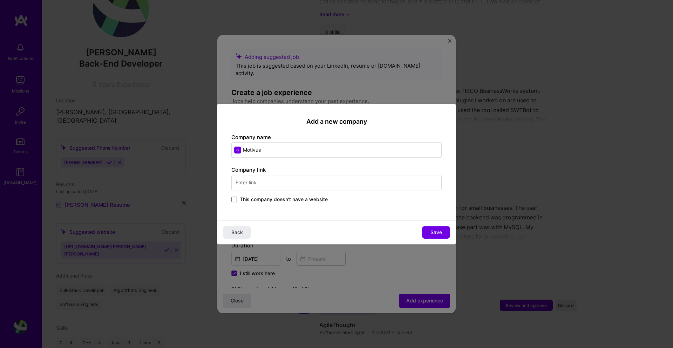
click at [279, 180] on input "text" at bounding box center [336, 182] width 210 height 15
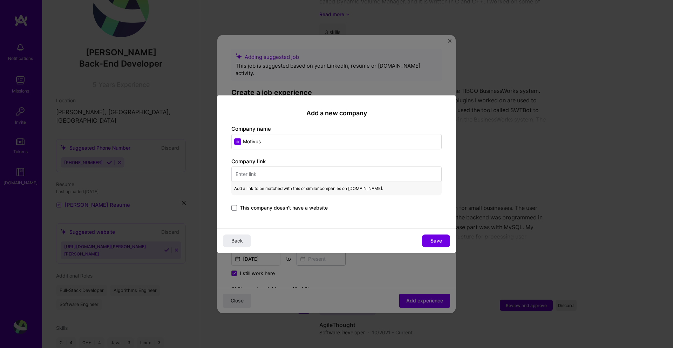
paste input "[URL][DOMAIN_NAME]"
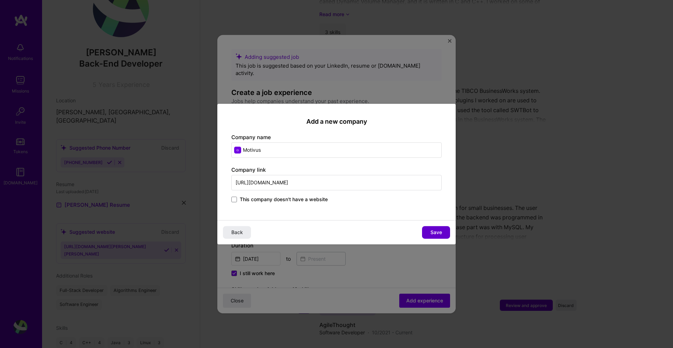
type input "[URL][DOMAIN_NAME]"
click at [429, 234] on button "Save" at bounding box center [436, 232] width 28 height 13
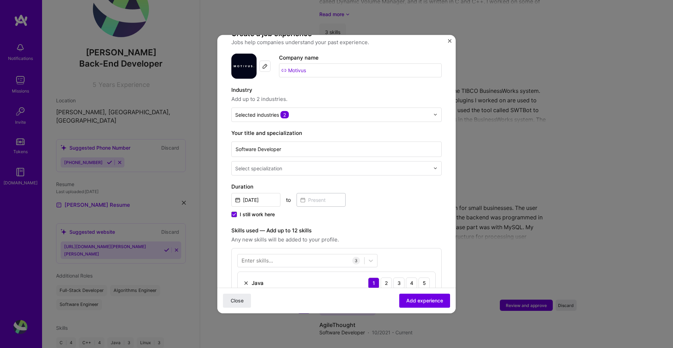
scroll to position [168, 0]
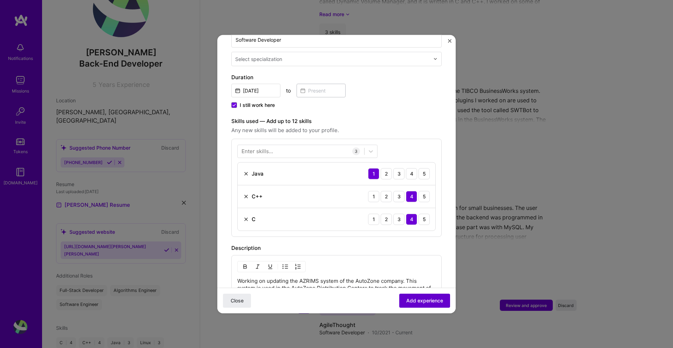
click at [410, 300] on span "Add experience" at bounding box center [424, 300] width 37 height 7
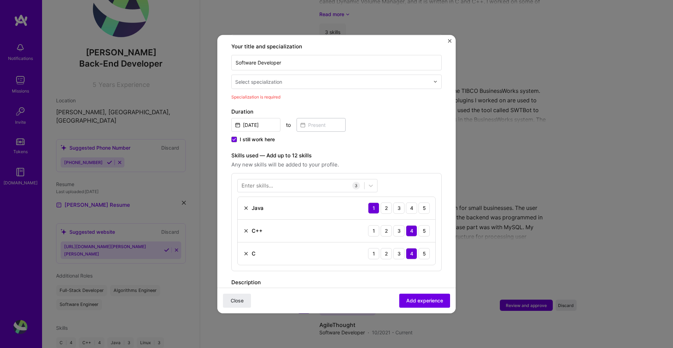
click at [285, 75] on div "Select specialization" at bounding box center [332, 82] width 201 height 14
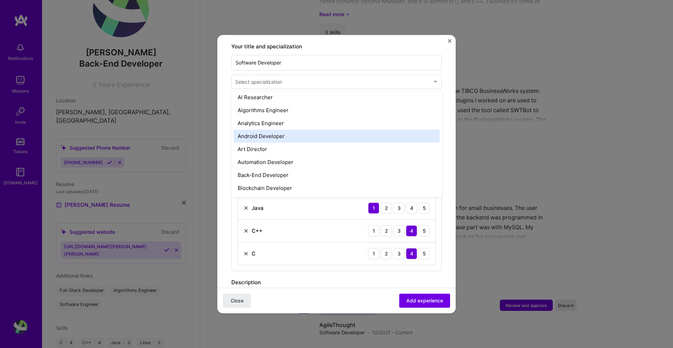
scroll to position [84, 0]
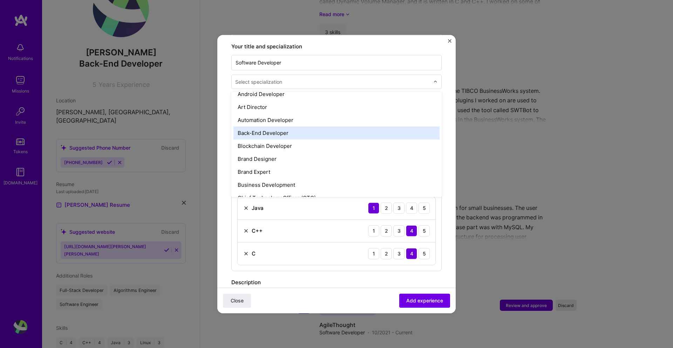
click at [299, 126] on div "Back-End Developer" at bounding box center [336, 132] width 206 height 13
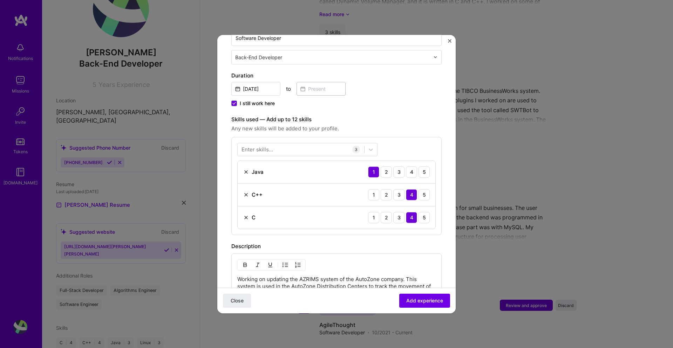
scroll to position [271, 0]
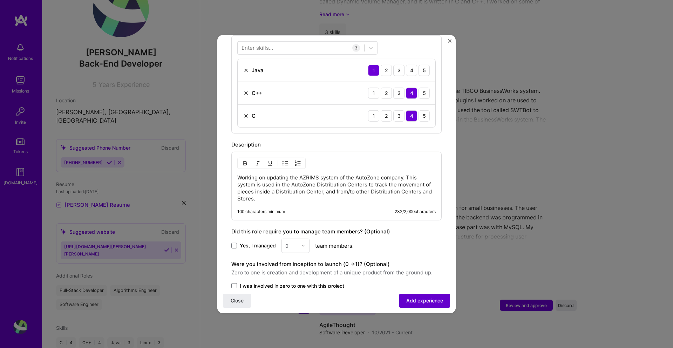
click at [410, 302] on span "Add experience" at bounding box center [424, 300] width 37 height 7
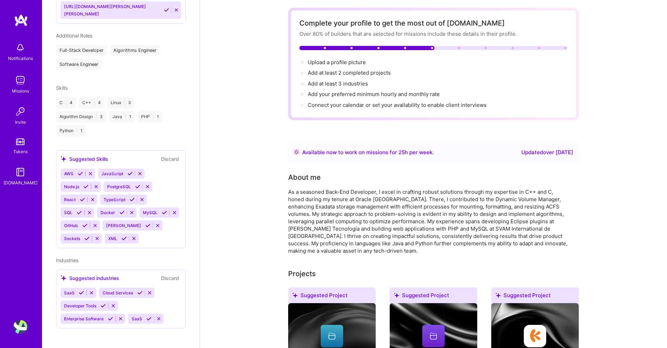
scroll to position [0, 0]
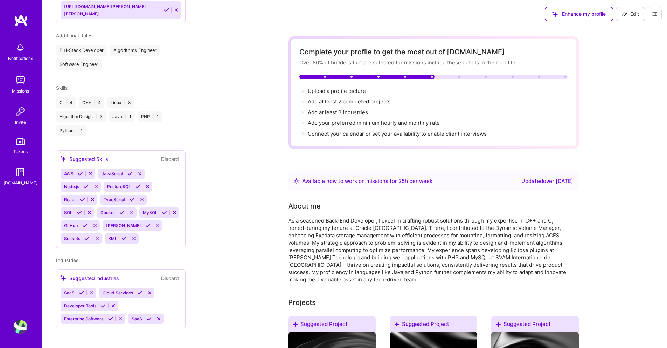
click at [632, 15] on span "Edit" at bounding box center [630, 14] width 17 height 7
select select "US"
select select "Right Now"
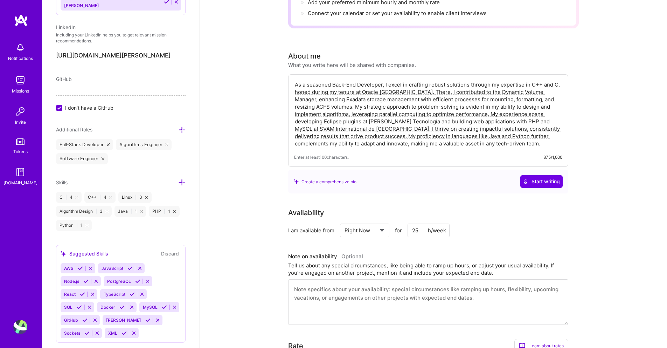
scroll to position [168, 0]
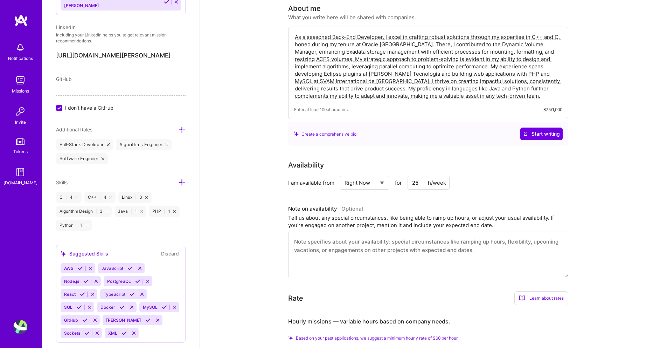
click at [419, 182] on input "25" at bounding box center [429, 183] width 42 height 14
type input "40"
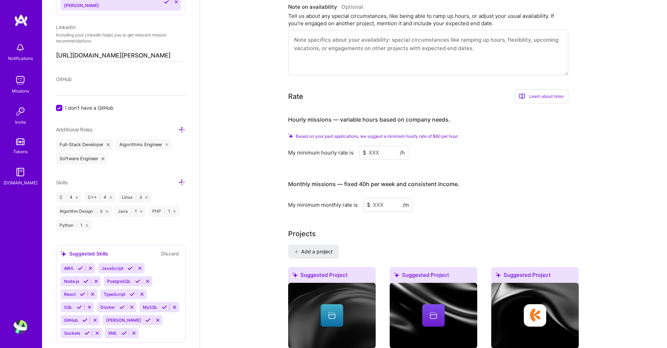
scroll to position [378, 0]
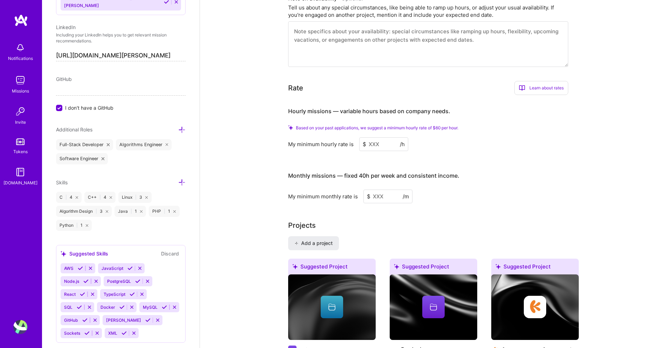
click at [380, 147] on input at bounding box center [383, 144] width 49 height 14
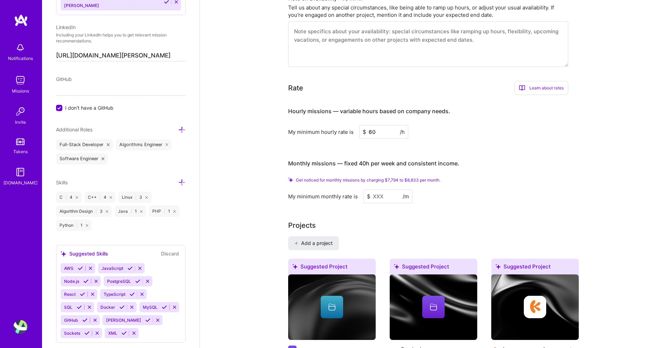
click at [373, 134] on input "60" at bounding box center [383, 132] width 49 height 14
click at [373, 133] on input "60" at bounding box center [383, 132] width 49 height 14
click at [372, 132] on input "30" at bounding box center [383, 132] width 49 height 14
type input "20"
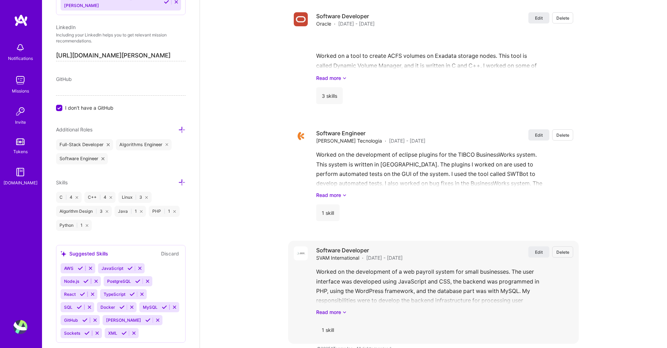
type input "3000"
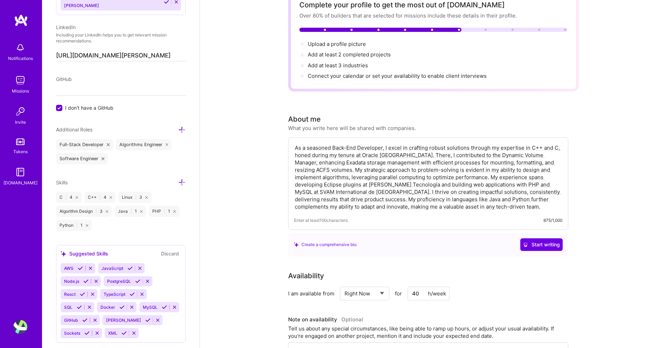
scroll to position [0, 0]
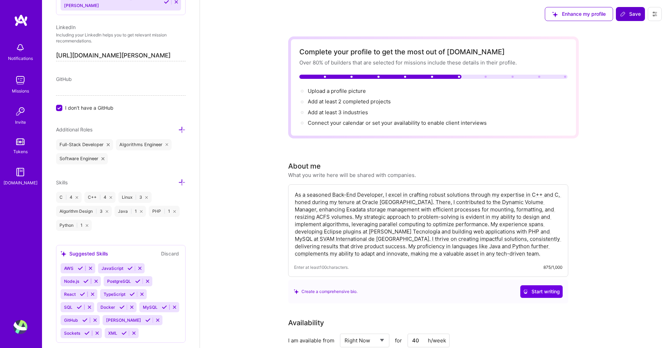
click at [627, 14] on span "Save" at bounding box center [630, 14] width 21 height 7
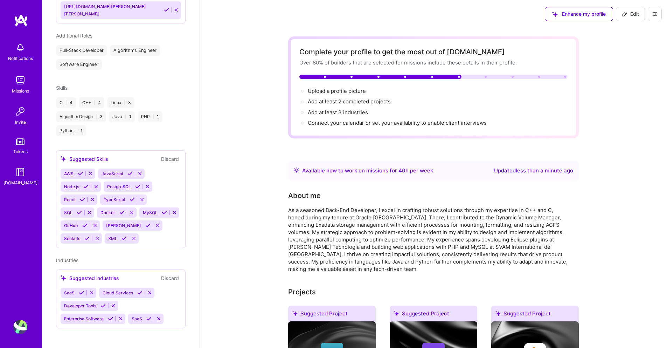
click at [628, 15] on span "Edit" at bounding box center [630, 14] width 17 height 7
select select "US"
select select "Right Now"
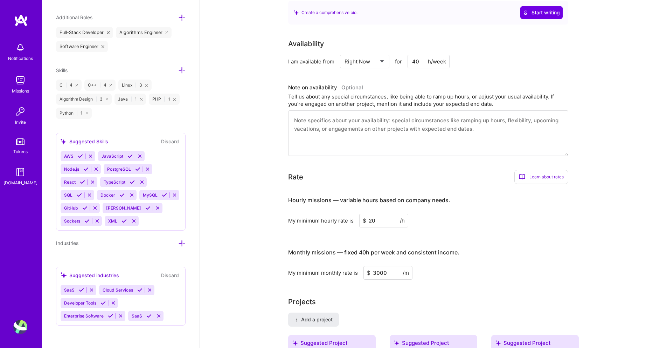
scroll to position [378, 0]
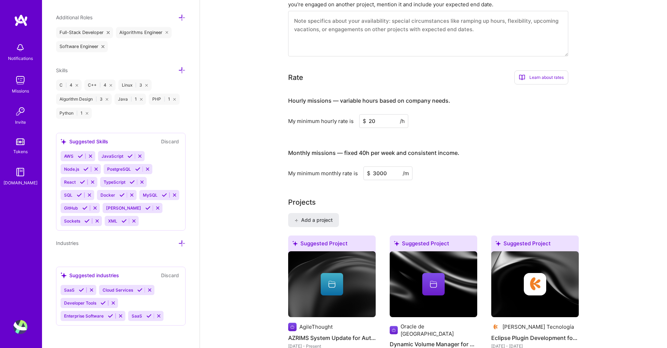
click at [178, 242] on icon at bounding box center [181, 243] width 7 height 7
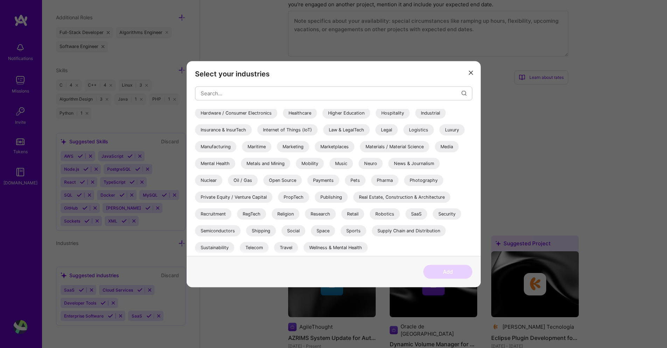
scroll to position [0, 0]
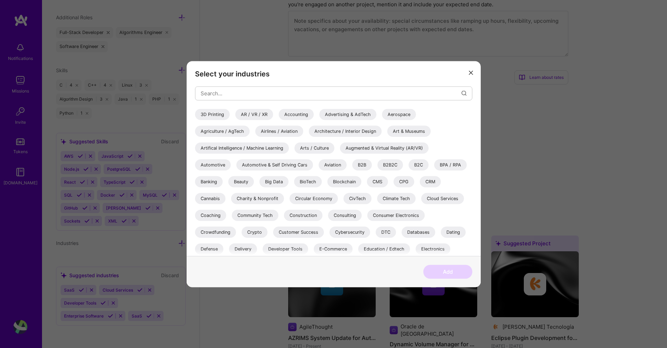
click at [409, 231] on div "Databases" at bounding box center [419, 231] width 34 height 11
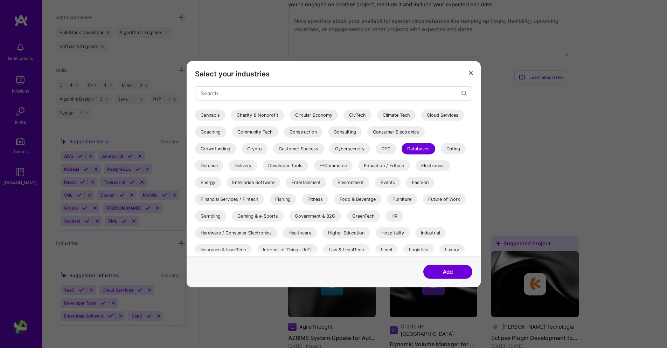
scroll to position [84, 0]
click at [454, 271] on button "Add" at bounding box center [447, 271] width 49 height 14
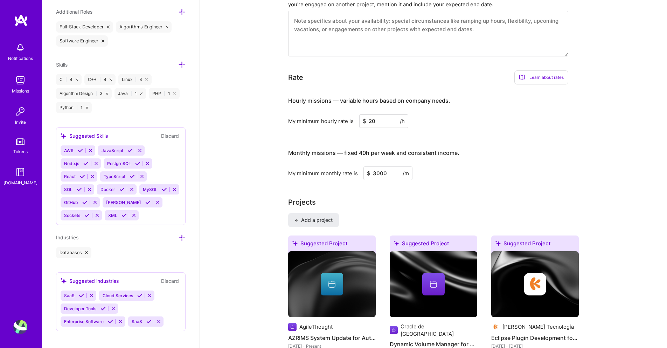
click at [179, 241] on icon at bounding box center [181, 237] width 7 height 7
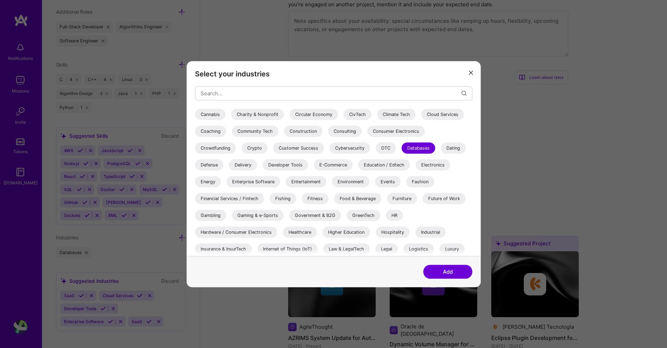
click at [271, 181] on div "Enterprise Software" at bounding box center [254, 181] width 54 height 11
click at [445, 273] on button "Add" at bounding box center [447, 271] width 49 height 14
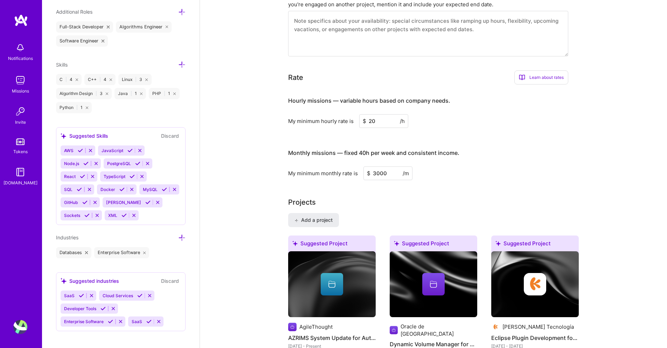
click at [178, 241] on icon at bounding box center [181, 237] width 7 height 7
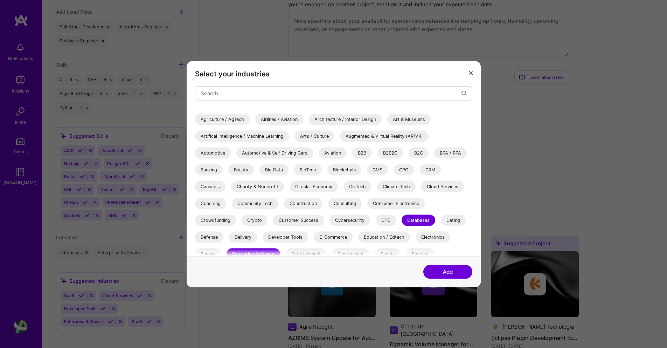
scroll to position [0, 0]
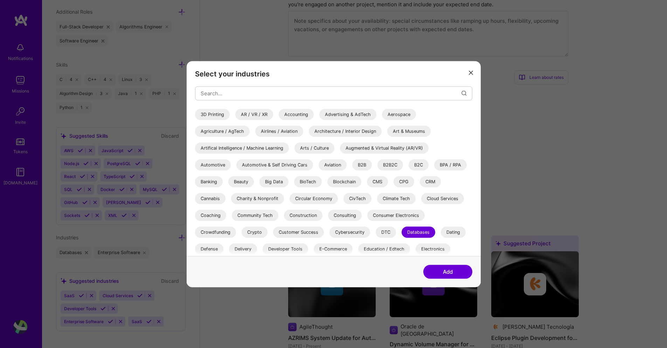
click at [219, 164] on div "Automotive" at bounding box center [213, 164] width 36 height 11
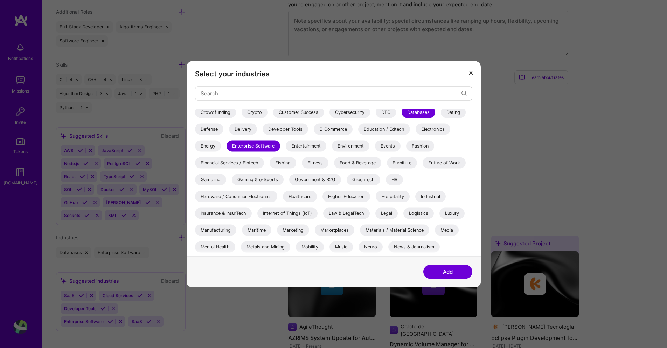
scroll to position [126, 0]
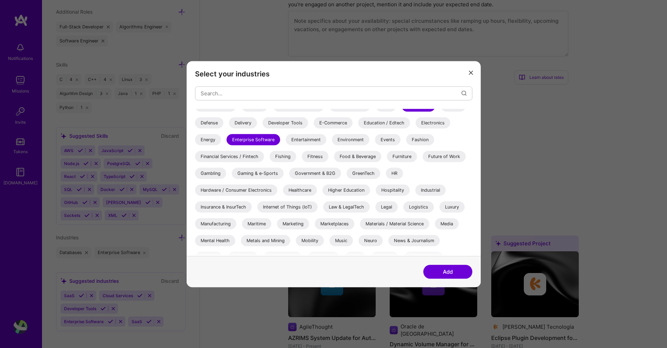
click at [446, 271] on button "Add" at bounding box center [447, 271] width 49 height 14
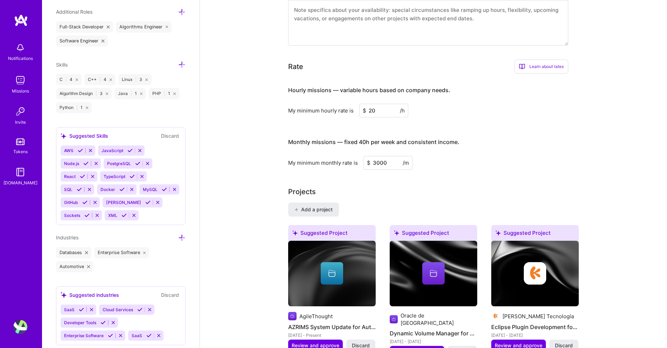
click at [178, 241] on icon at bounding box center [181, 237] width 7 height 7
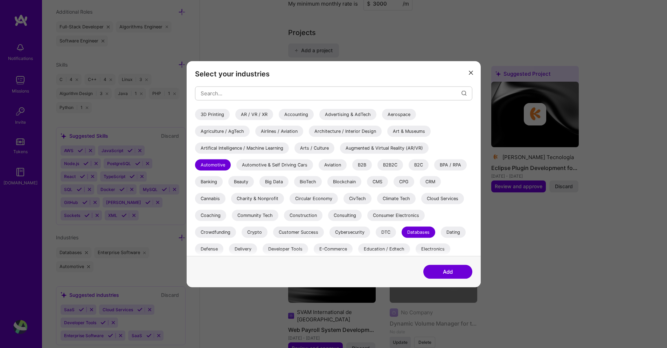
scroll to position [504, 0]
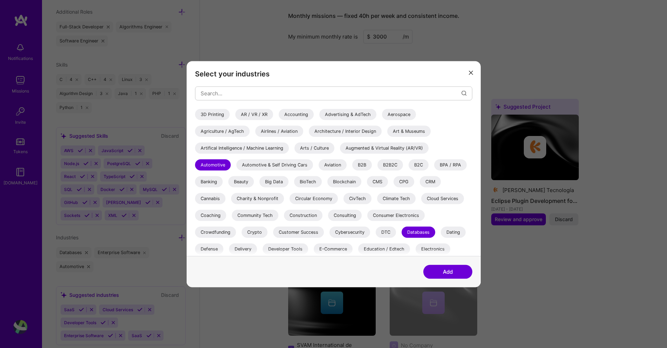
click at [469, 70] on button "modal" at bounding box center [471, 73] width 8 height 12
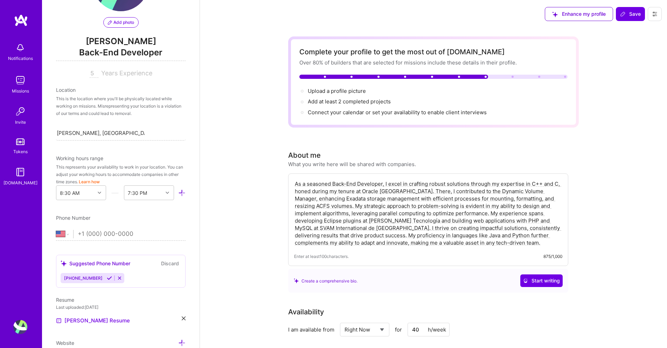
scroll to position [0, 0]
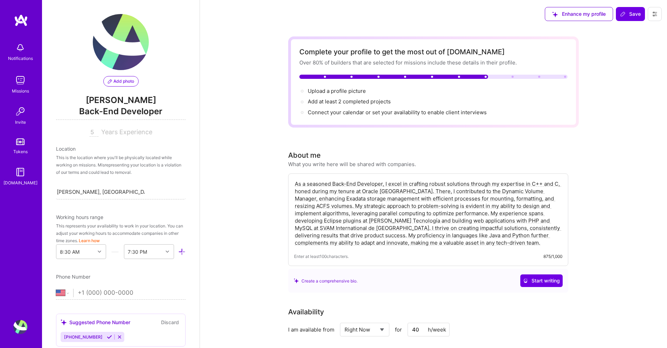
click at [93, 133] on input "5" at bounding box center [94, 132] width 9 height 8
type input "8"
click at [626, 18] on button "Save" at bounding box center [630, 14] width 29 height 14
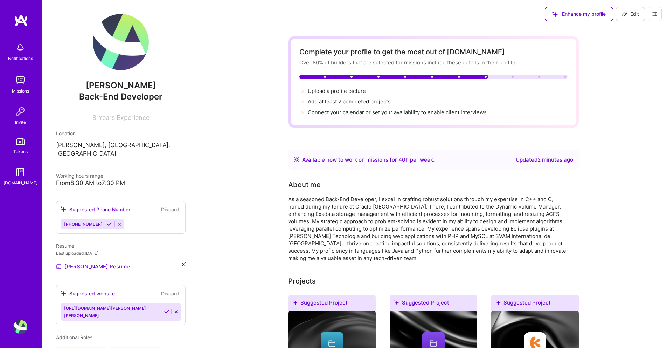
click at [626, 18] on button "Edit" at bounding box center [630, 14] width 29 height 14
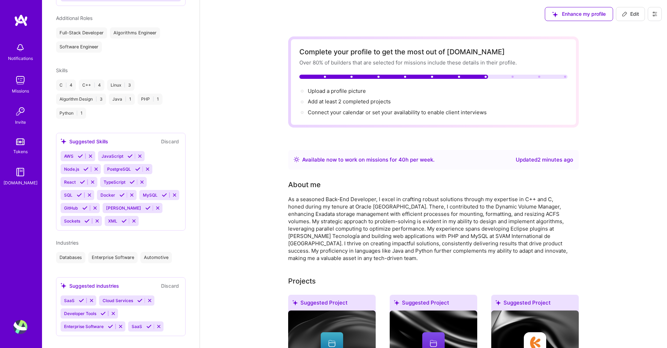
select select "US"
select select "Right Now"
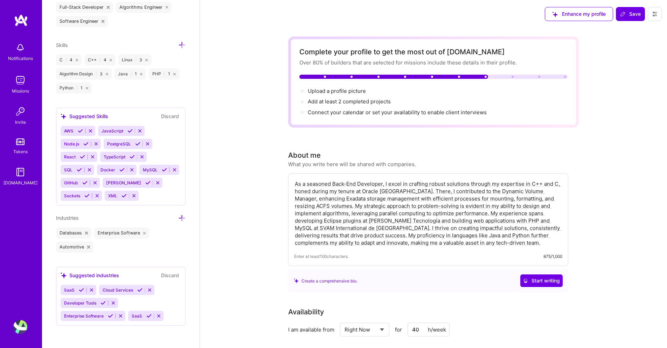
scroll to position [587, 0]
click at [178, 41] on icon at bounding box center [181, 44] width 7 height 7
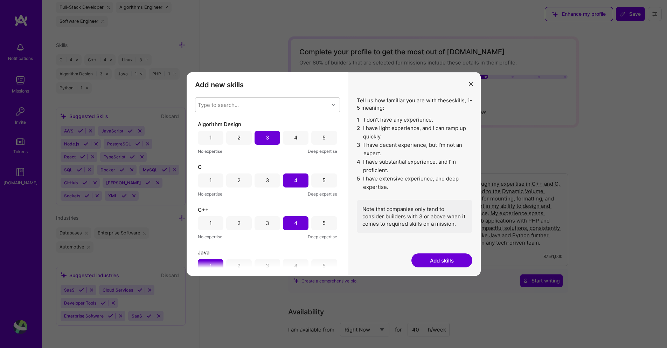
click at [325, 180] on div "5" at bounding box center [324, 180] width 26 height 14
click at [324, 218] on div "5" at bounding box center [324, 223] width 26 height 14
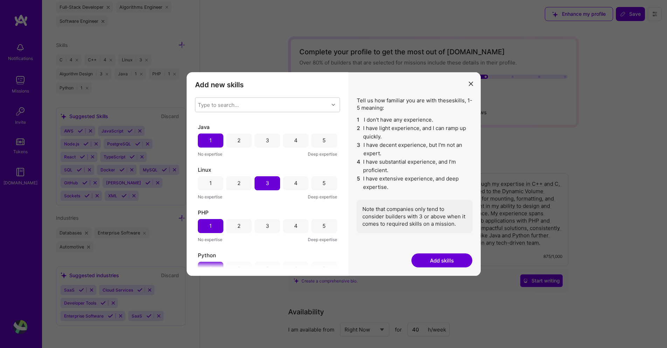
scroll to position [126, 0]
click at [240, 136] on div "2" at bounding box center [239, 140] width 26 height 14
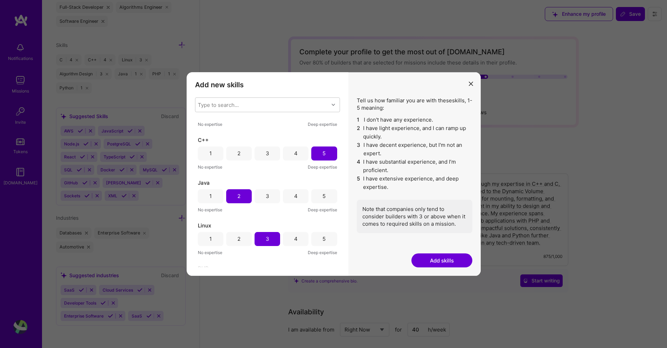
scroll to position [0, 0]
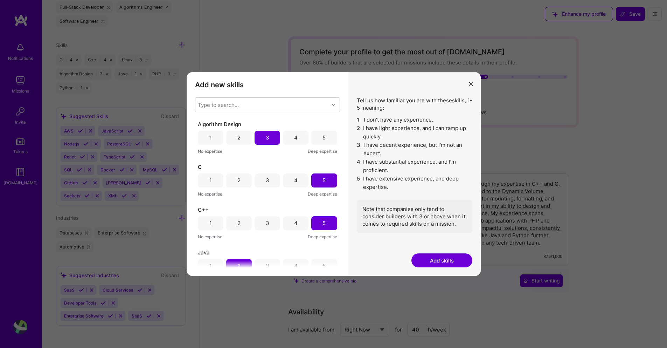
click at [445, 257] on button "Add skills" at bounding box center [442, 260] width 61 height 14
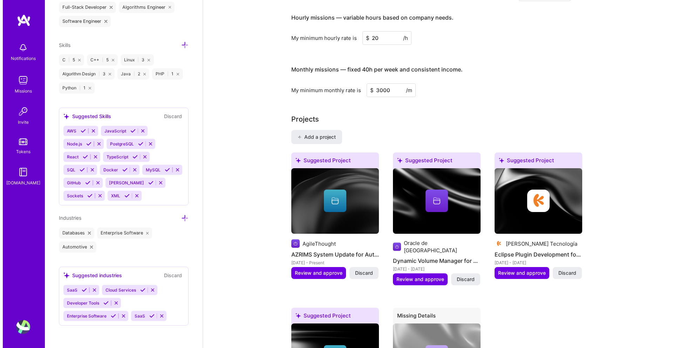
scroll to position [462, 0]
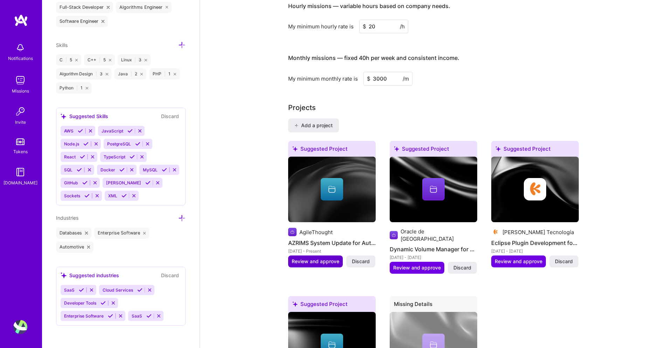
click at [302, 265] on button "Review and approve" at bounding box center [315, 261] width 55 height 12
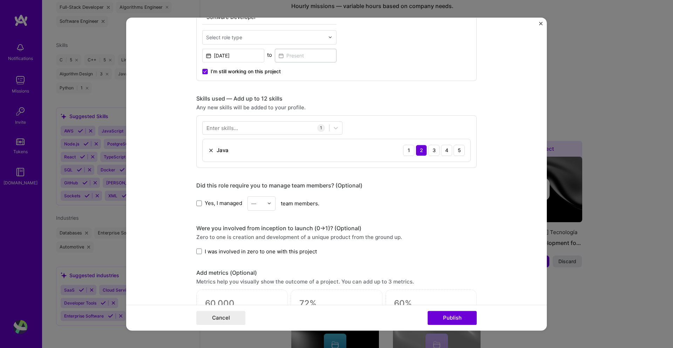
scroll to position [294, 0]
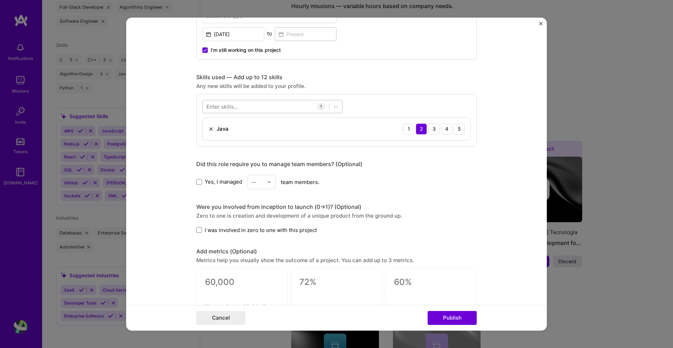
click at [265, 109] on div at bounding box center [265, 107] width 126 height 12
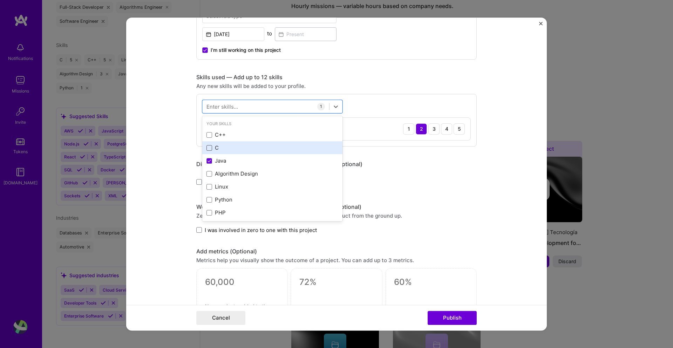
click at [208, 150] on span at bounding box center [209, 148] width 6 height 6
click at [0, 0] on input "checkbox" at bounding box center [0, 0] width 0 height 0
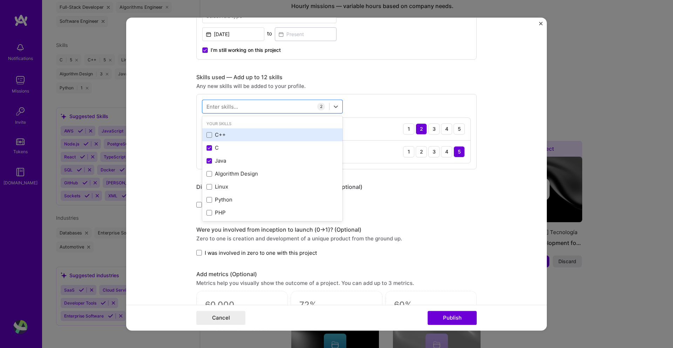
click at [226, 133] on div "C++" at bounding box center [272, 134] width 132 height 7
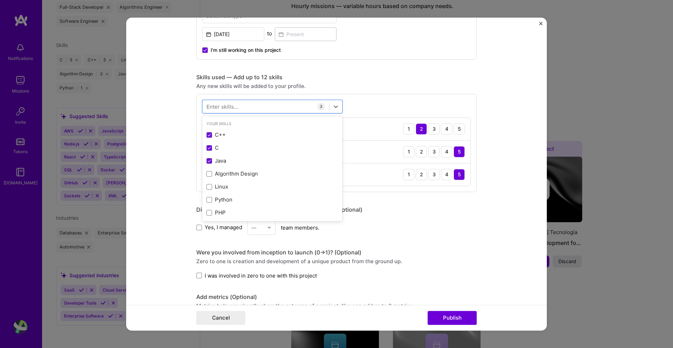
click at [430, 209] on div "Did this role require you to manage team members? (Optional)" at bounding box center [336, 209] width 280 height 7
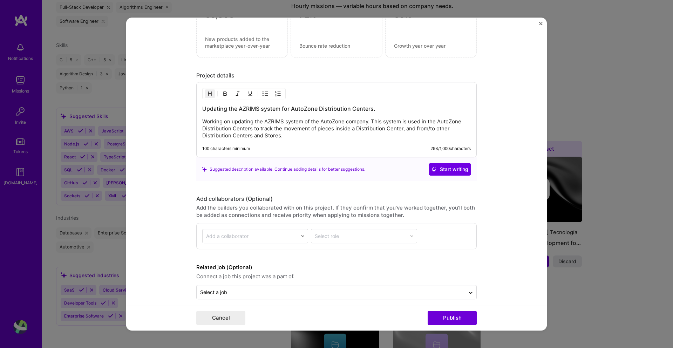
scroll to position [614, 0]
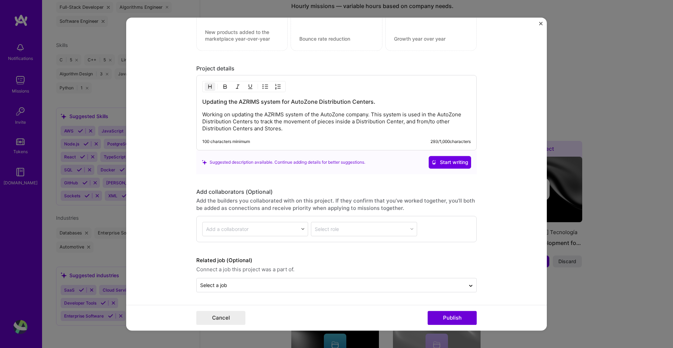
click at [542, 27] on button "Close" at bounding box center [541, 25] width 4 height 7
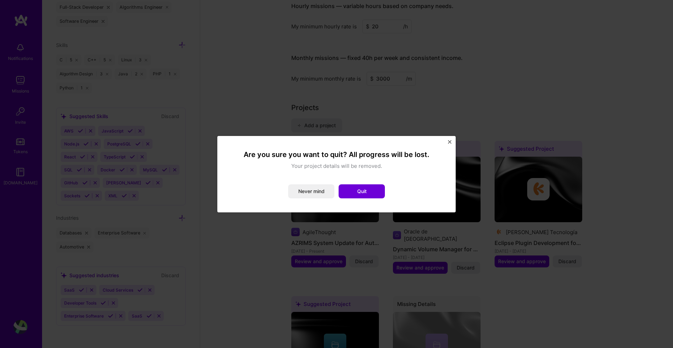
click at [322, 193] on button "Never mind" at bounding box center [311, 191] width 46 height 14
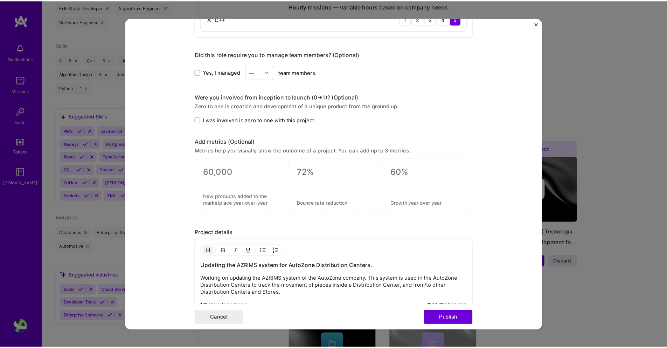
scroll to position [361, 0]
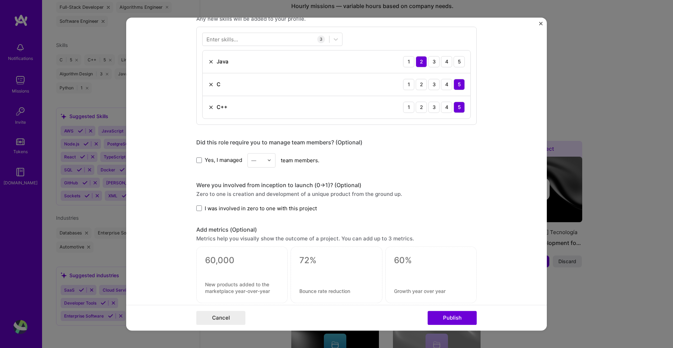
click at [541, 26] on button "Close" at bounding box center [541, 25] width 4 height 7
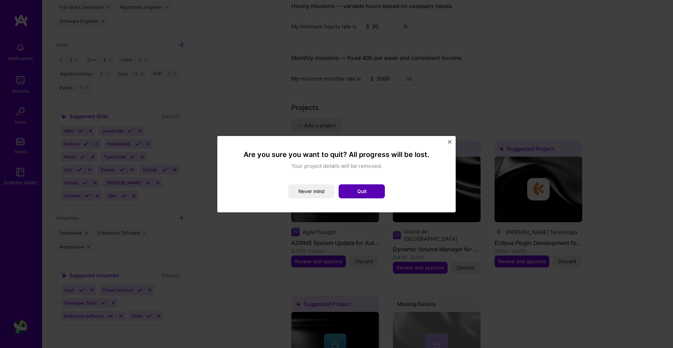
click at [368, 193] on button "Quit" at bounding box center [361, 191] width 46 height 14
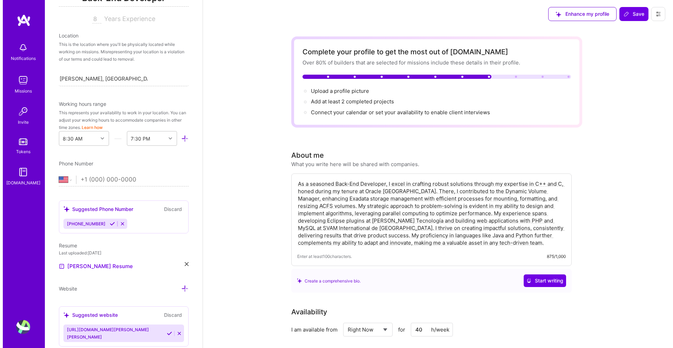
scroll to position [0, 0]
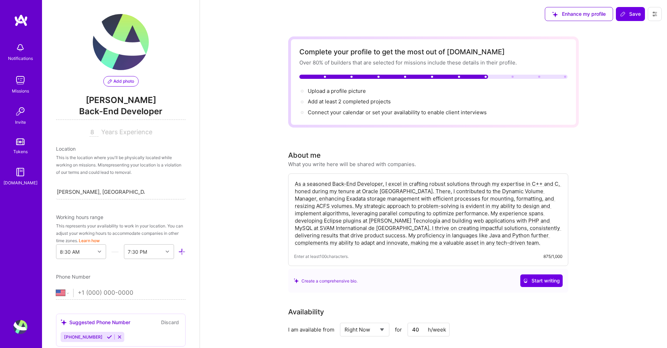
click at [18, 332] on img at bounding box center [20, 327] width 14 height 14
click at [625, 11] on span "Save" at bounding box center [630, 14] width 21 height 7
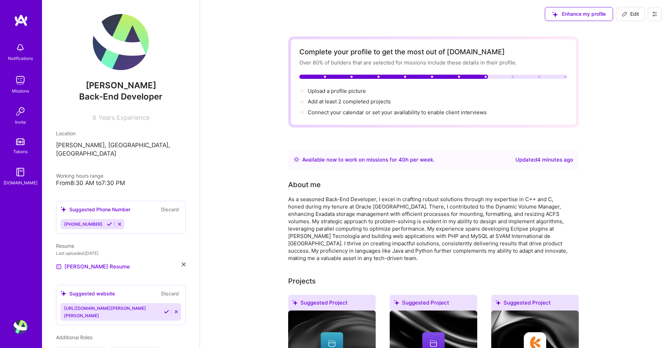
click at [657, 13] on icon at bounding box center [655, 14] width 6 height 6
click at [622, 67] on button "Log Out" at bounding box center [635, 66] width 53 height 18
